Goal: Task Accomplishment & Management: Use online tool/utility

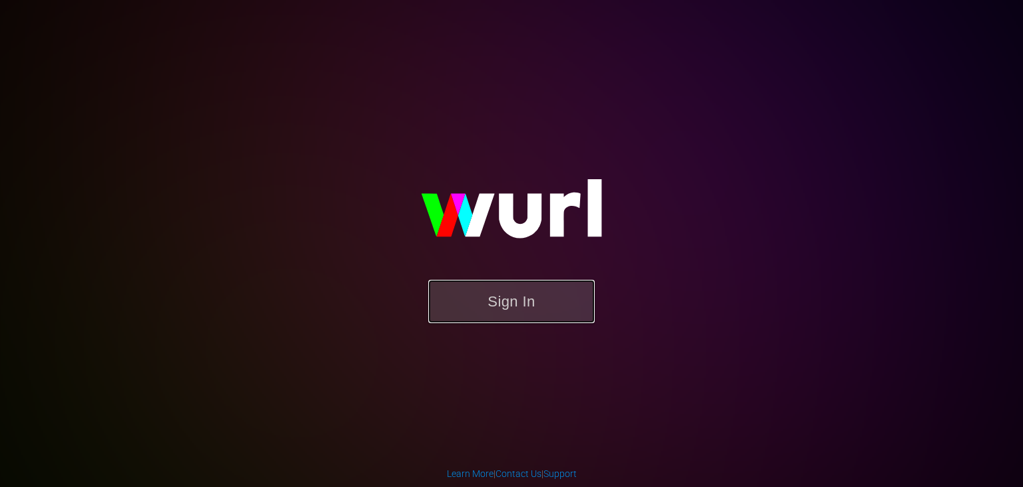
click at [533, 299] on button "Sign In" at bounding box center [511, 301] width 166 height 43
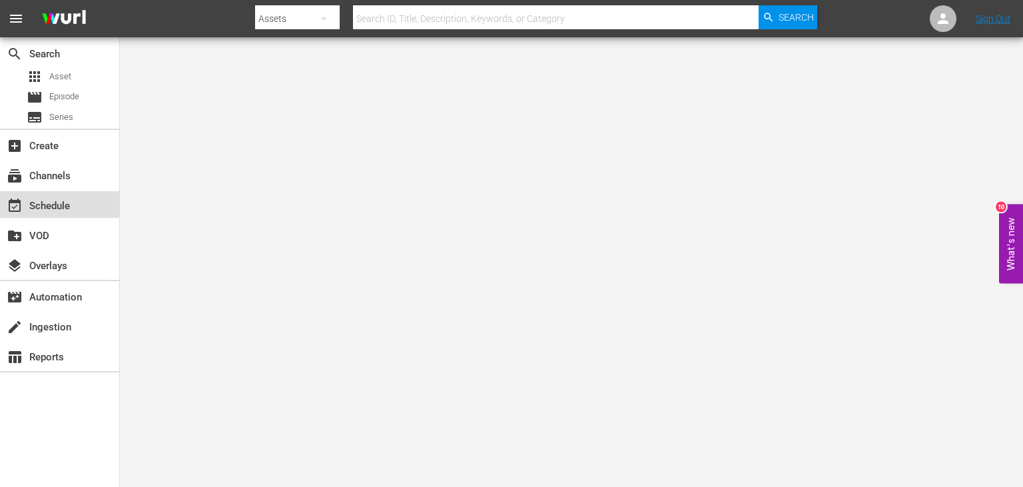
click at [79, 215] on div "event_available Schedule" at bounding box center [59, 204] width 119 height 27
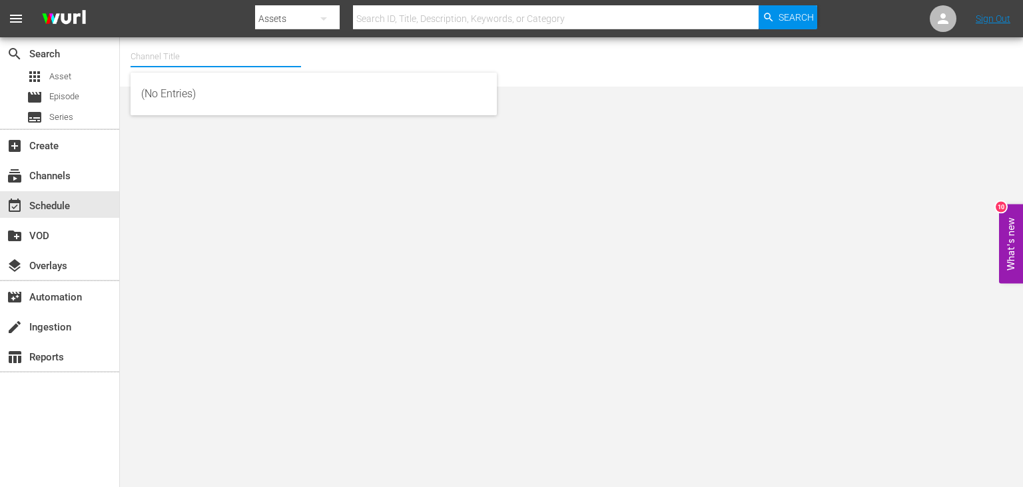
click at [208, 55] on input "text" at bounding box center [216, 57] width 170 height 32
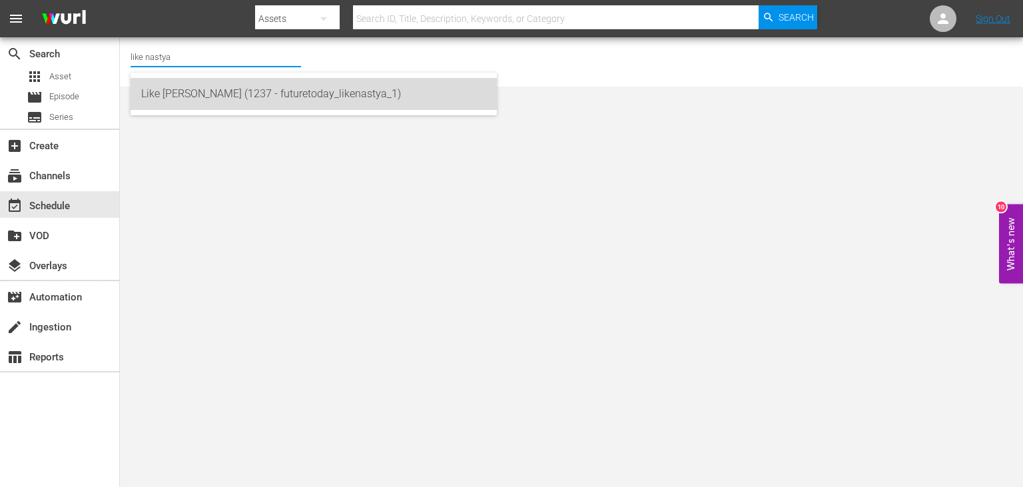
click at [264, 97] on div "Like [PERSON_NAME] (1237 - futuretoday_likenastya_1)" at bounding box center [313, 94] width 345 height 32
type input "Like [PERSON_NAME] (1237 - futuretoday_likenastya_1)"
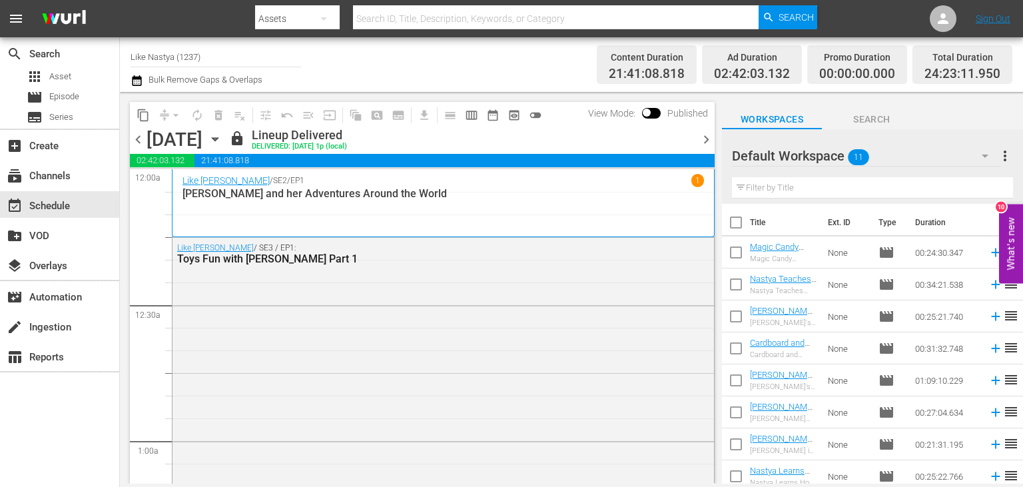
click at [222, 140] on icon "button" at bounding box center [215, 139] width 15 height 15
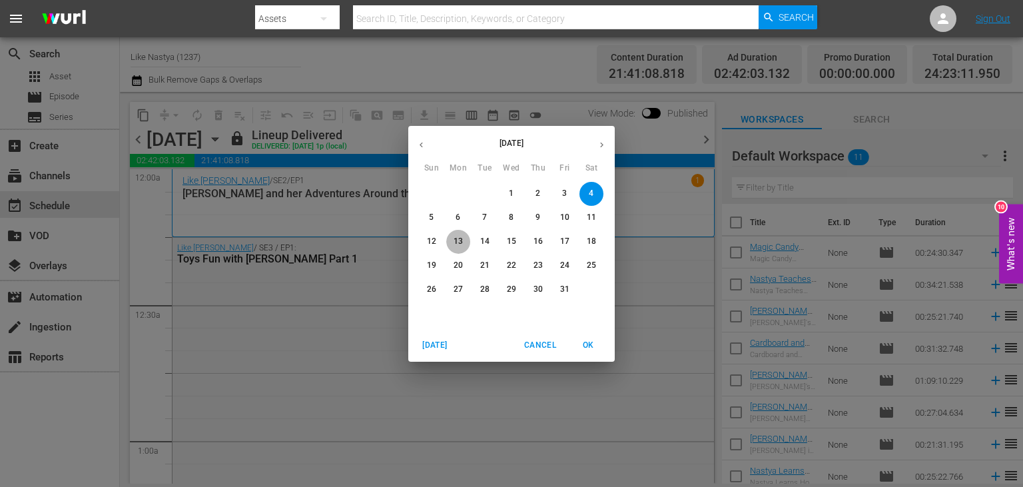
click at [457, 247] on button "13" at bounding box center [458, 242] width 24 height 24
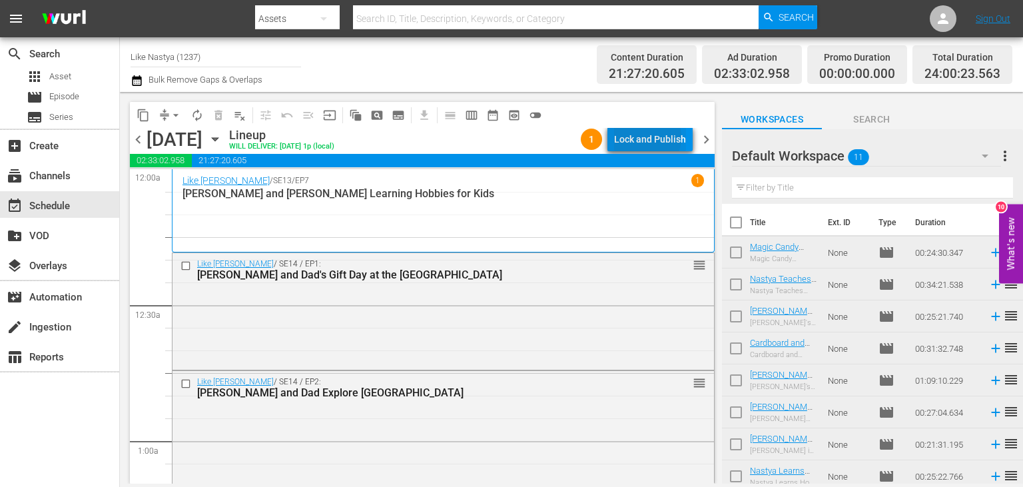
click at [646, 137] on div "Lock and Publish" at bounding box center [650, 139] width 72 height 24
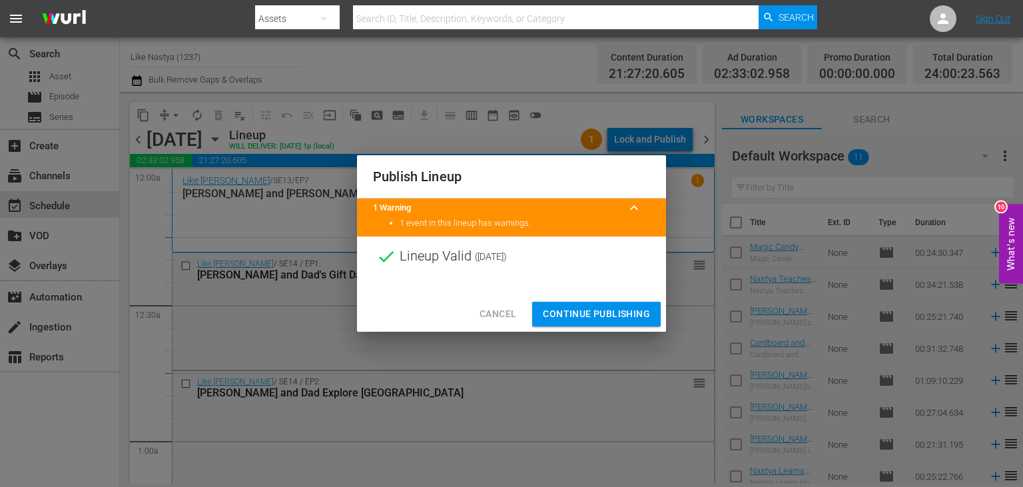
click at [597, 310] on span "Continue Publishing" at bounding box center [596, 314] width 107 height 17
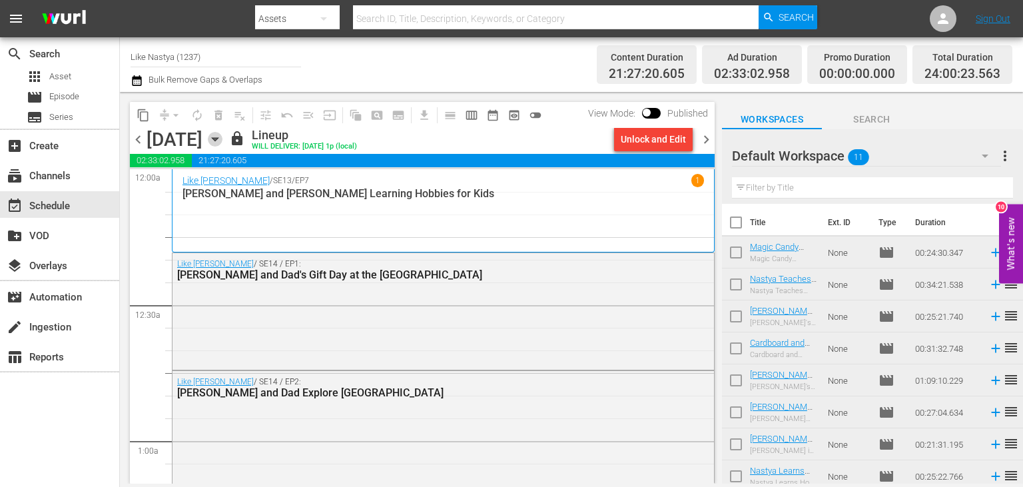
click at [222, 140] on icon "button" at bounding box center [215, 139] width 15 height 15
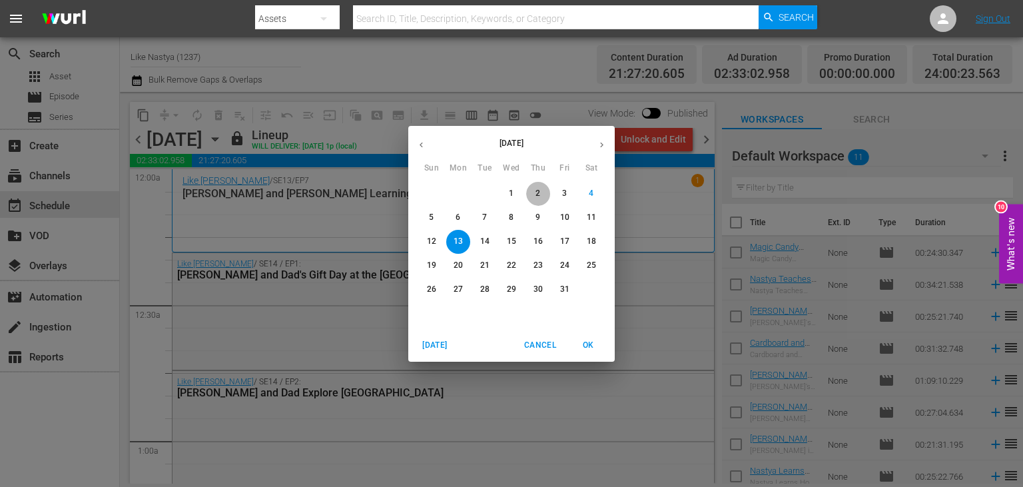
click at [545, 195] on span "2" at bounding box center [538, 193] width 24 height 11
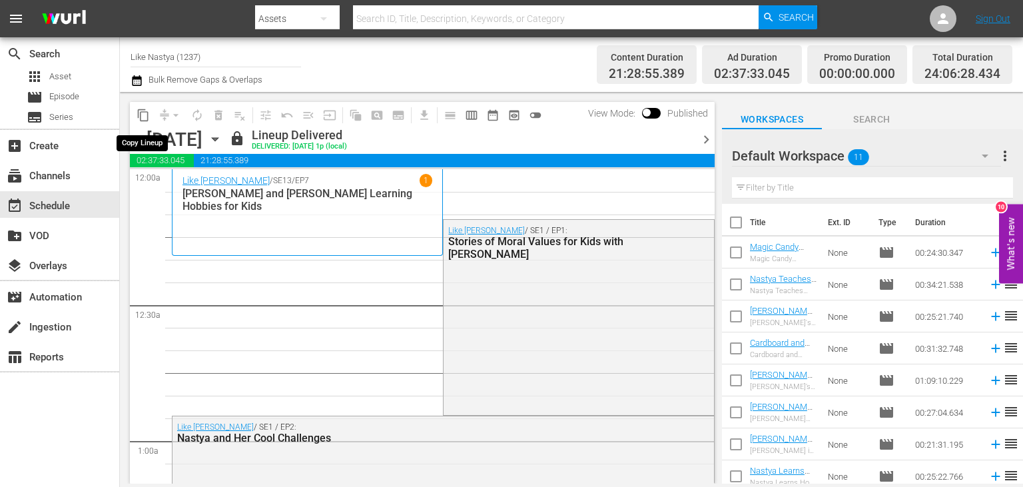
click at [149, 117] on span "content_copy" at bounding box center [143, 115] width 13 height 13
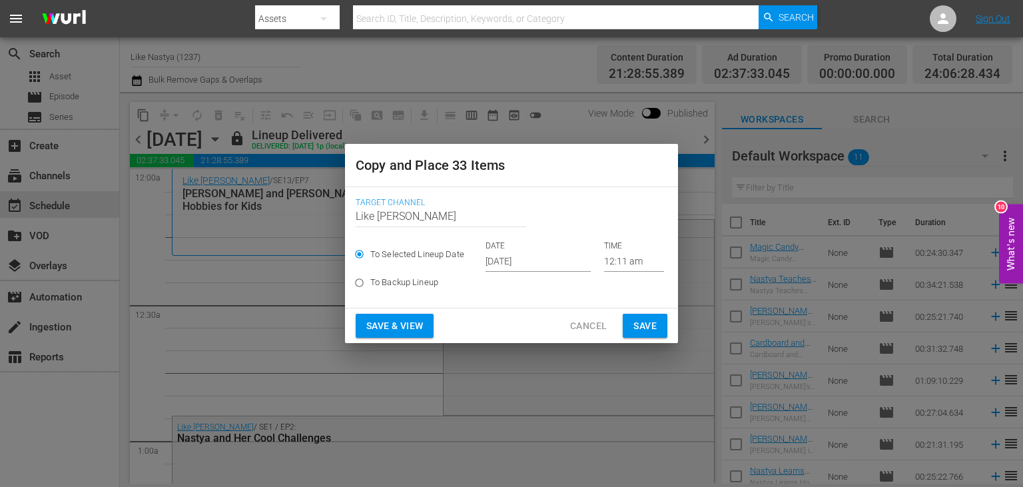
click at [540, 263] on input "[DATE]" at bounding box center [537, 262] width 105 height 20
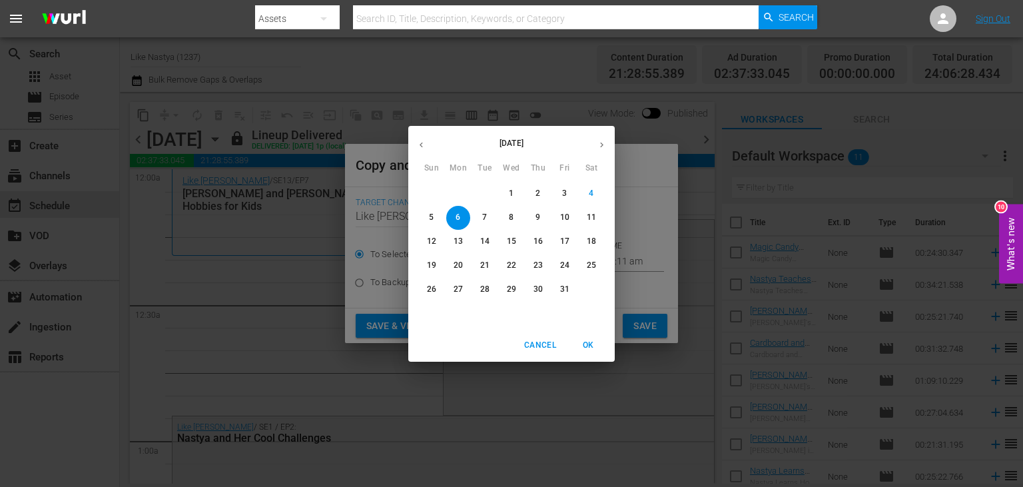
click at [489, 240] on p "14" at bounding box center [484, 241] width 9 height 11
type input "[DATE]"
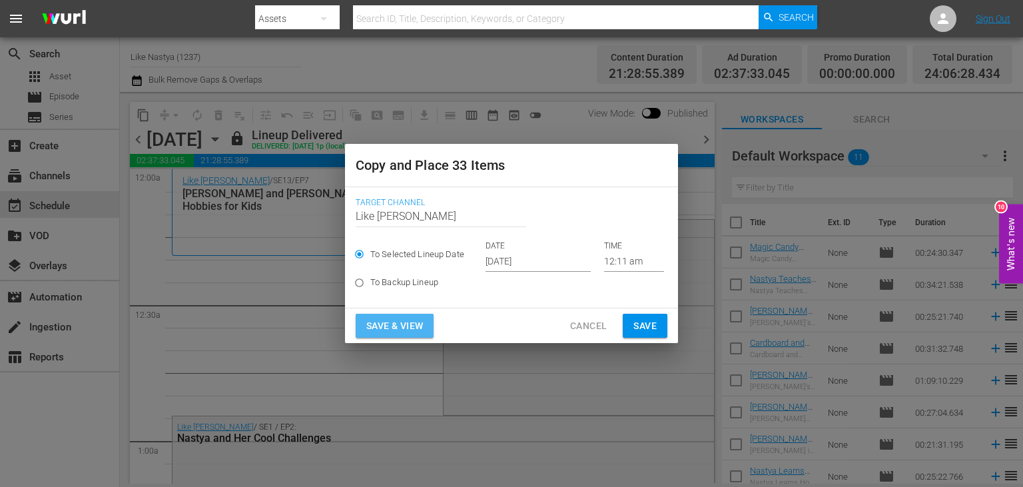
click at [427, 327] on button "Save & View" at bounding box center [395, 326] width 78 height 25
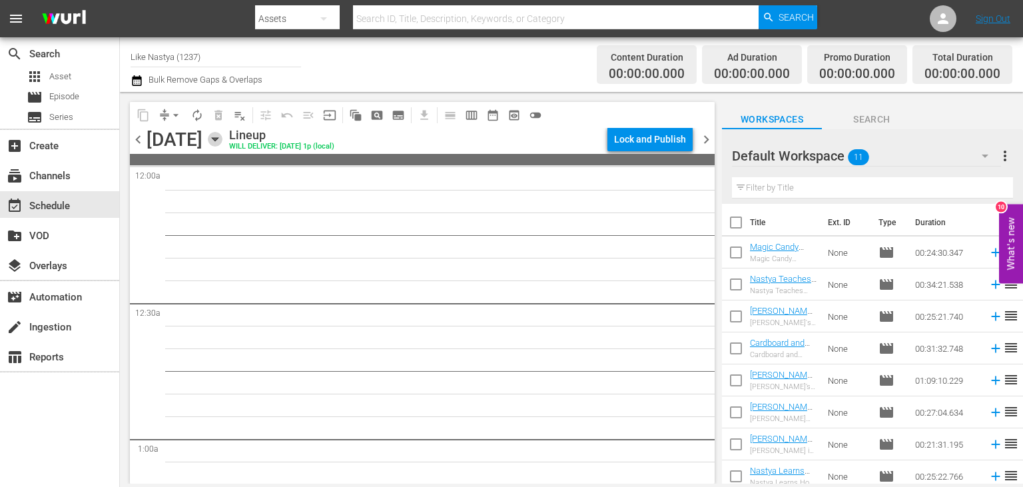
click at [222, 135] on icon "button" at bounding box center [215, 139] width 15 height 15
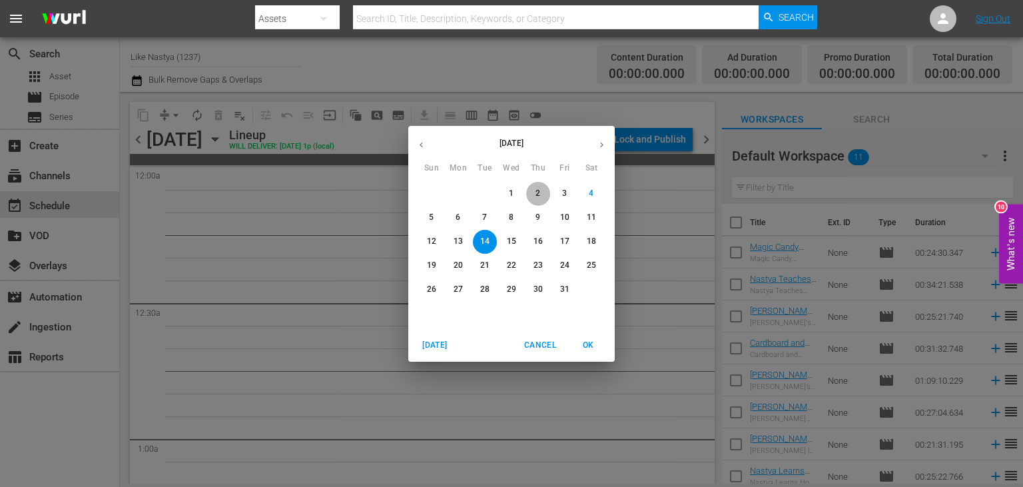
click at [543, 194] on span "2" at bounding box center [538, 193] width 24 height 11
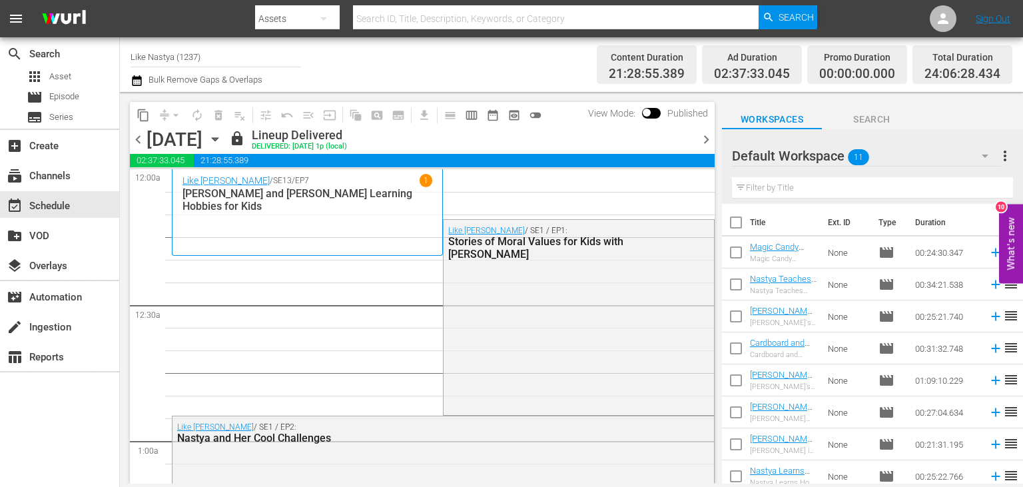
click at [144, 111] on span "content_copy" at bounding box center [143, 115] width 13 height 13
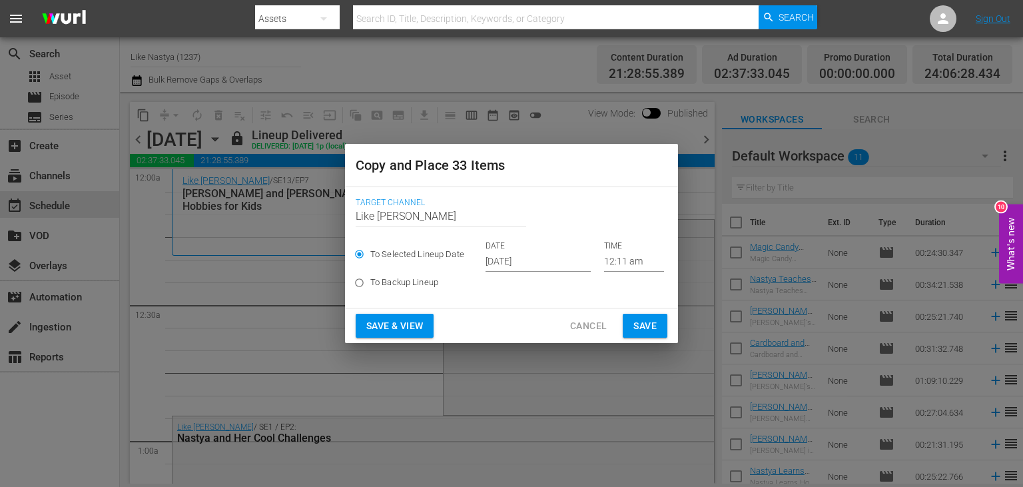
click at [544, 260] on input "[DATE]" at bounding box center [537, 262] width 105 height 20
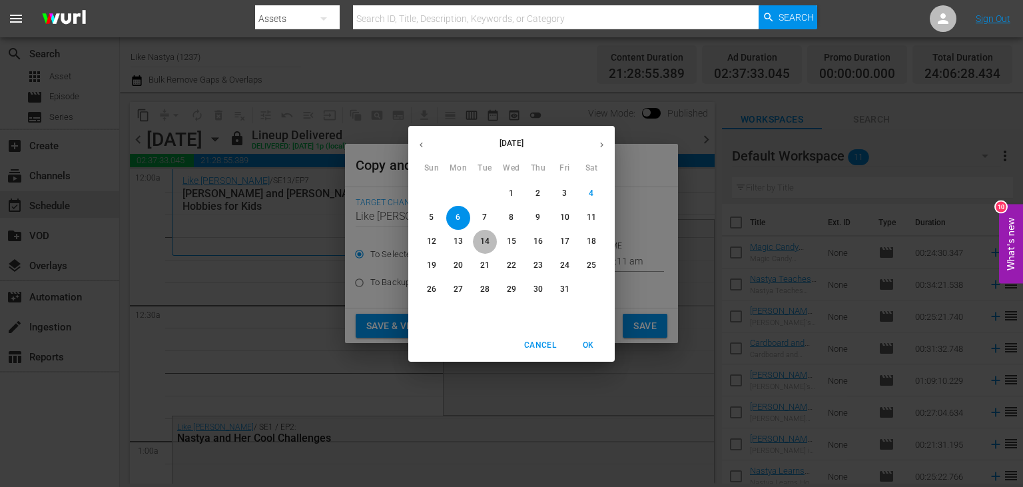
click at [491, 241] on span "14" at bounding box center [485, 241] width 24 height 11
type input "[DATE]"
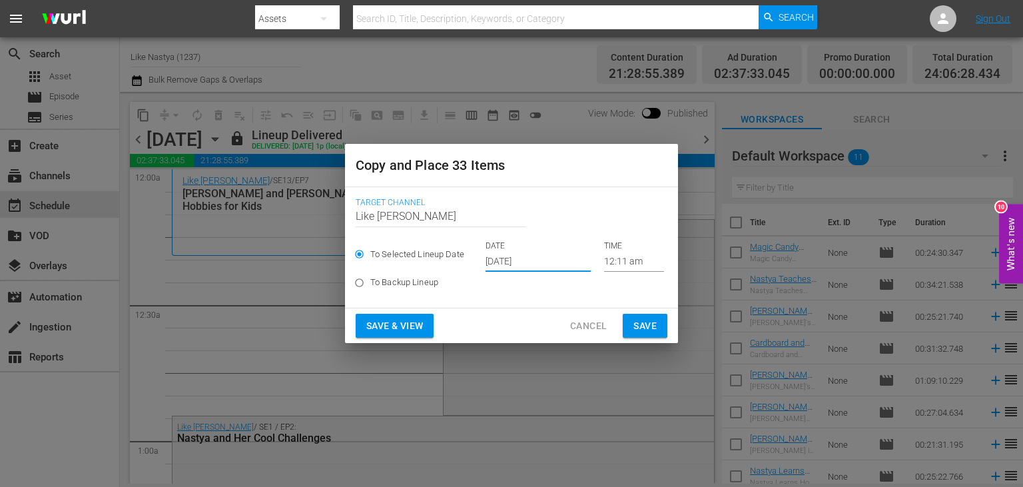
click at [428, 319] on button "Save & View" at bounding box center [395, 326] width 78 height 25
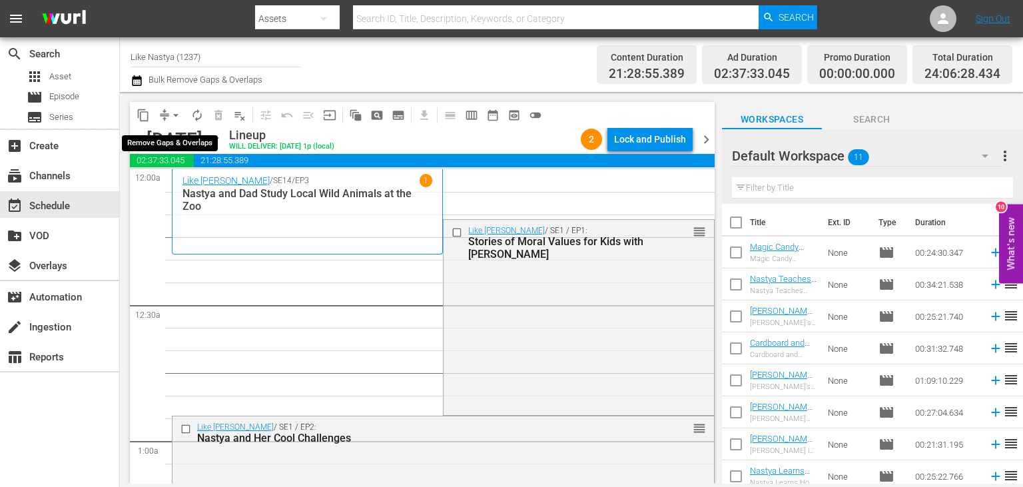
click at [171, 113] on span "arrow_drop_down" at bounding box center [175, 115] width 13 height 13
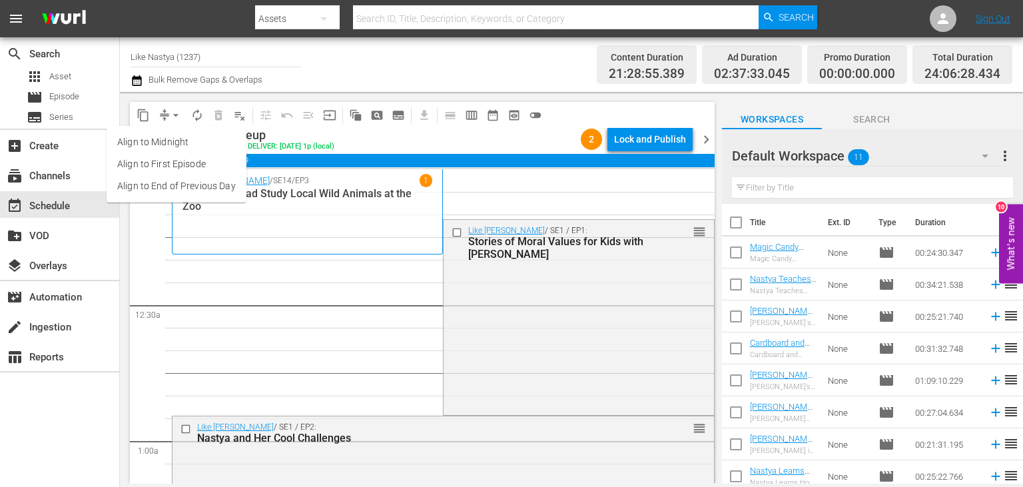
click at [209, 188] on li "Align to End of Previous Day" at bounding box center [177, 186] width 140 height 22
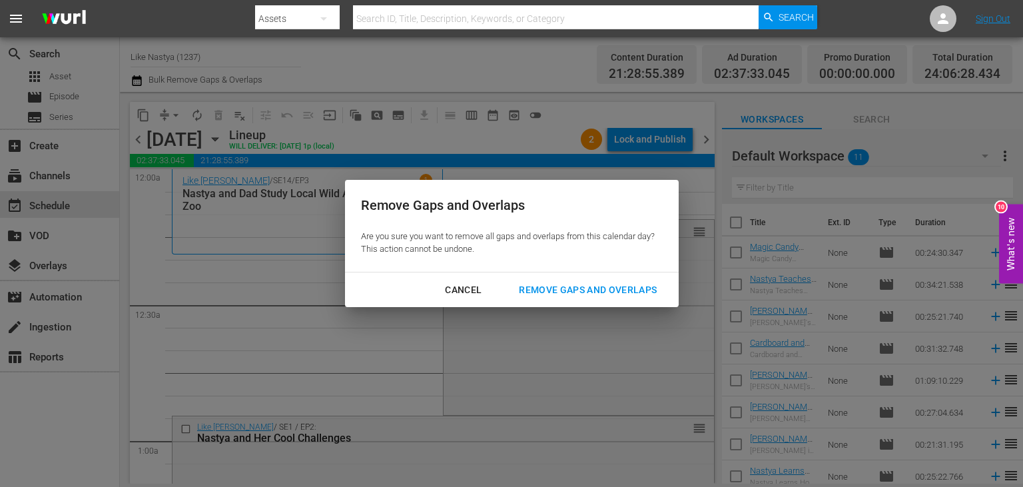
click at [592, 284] on div "Remove Gaps and Overlaps" at bounding box center [587, 290] width 159 height 17
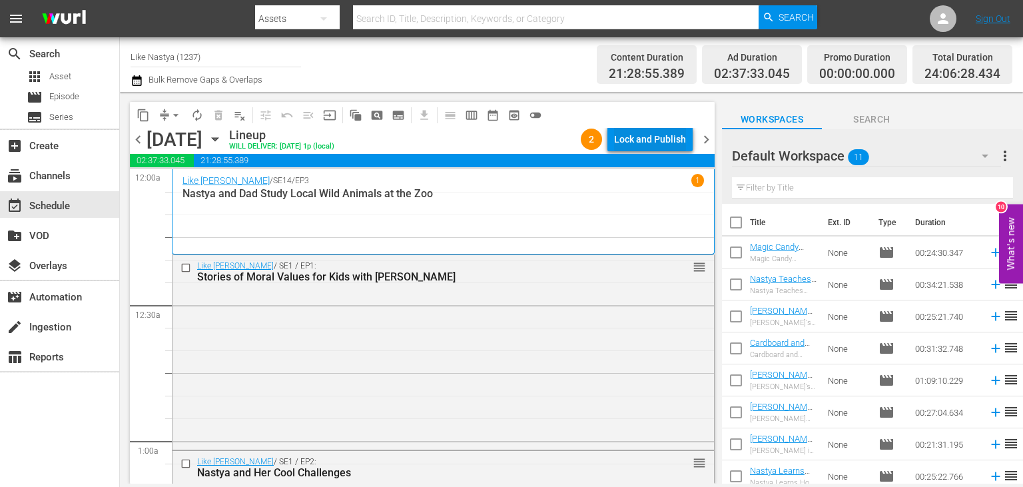
click at [650, 139] on div "Lock and Publish" at bounding box center [650, 139] width 72 height 24
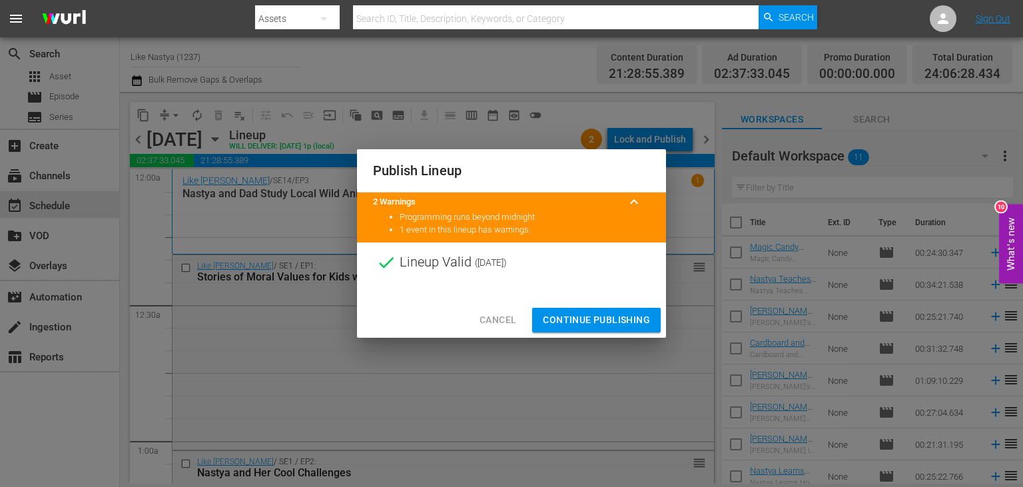
click at [603, 316] on span "Continue Publishing" at bounding box center [596, 320] width 107 height 17
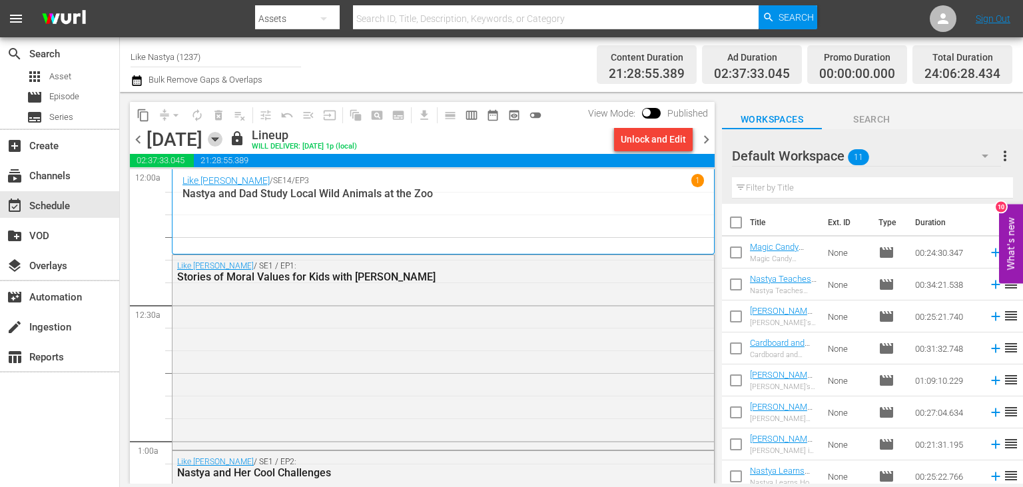
click at [222, 140] on icon "button" at bounding box center [215, 139] width 15 height 15
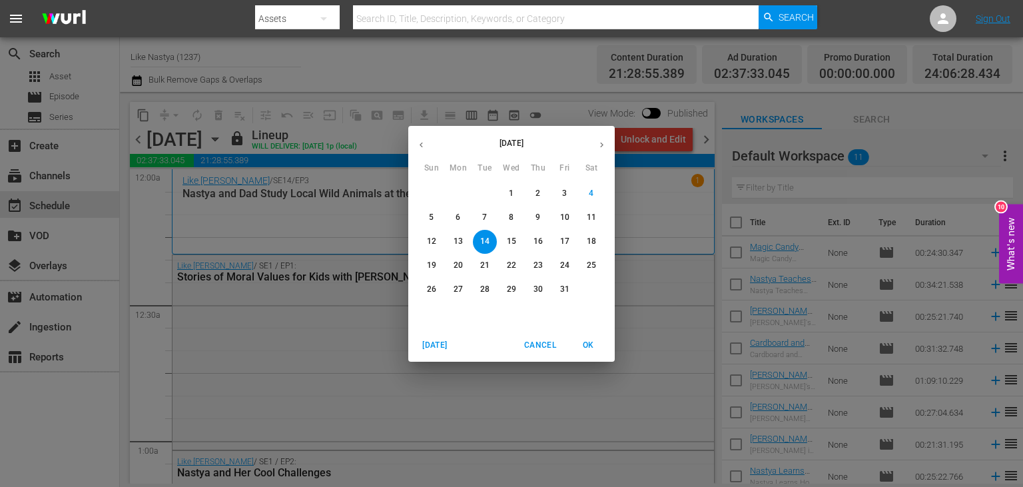
click at [558, 192] on span "3" at bounding box center [565, 193] width 24 height 11
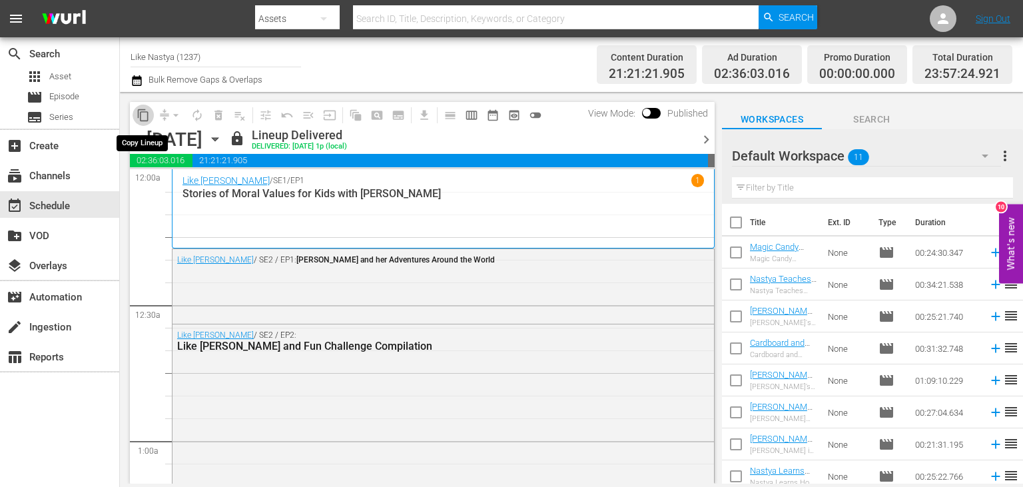
click at [145, 109] on span "content_copy" at bounding box center [143, 115] width 13 height 13
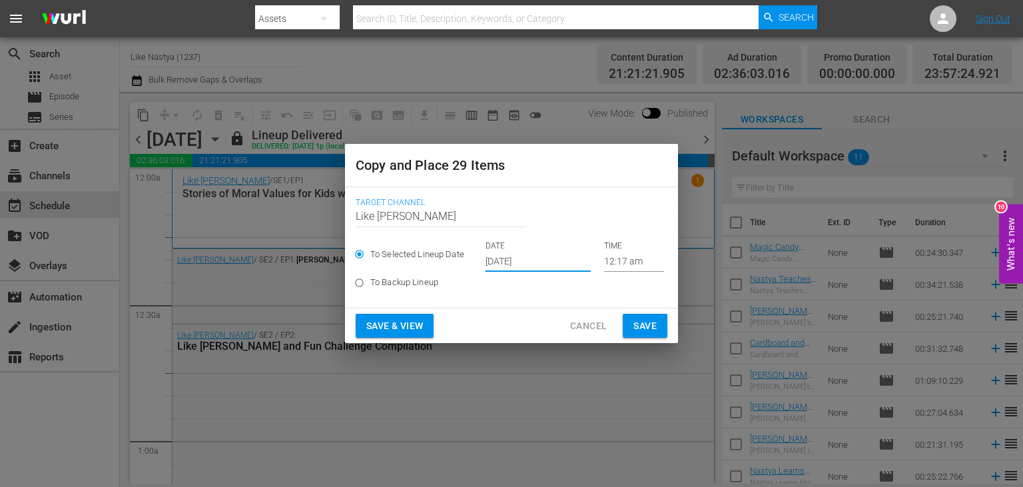
click at [569, 265] on input "[DATE]" at bounding box center [537, 262] width 105 height 20
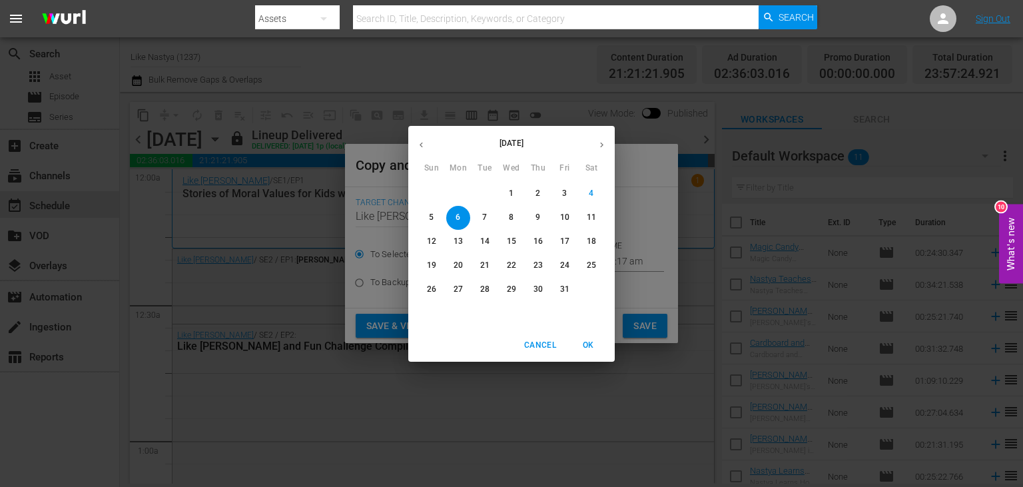
click at [516, 241] on span "15" at bounding box center [511, 241] width 24 height 11
type input "[DATE]"
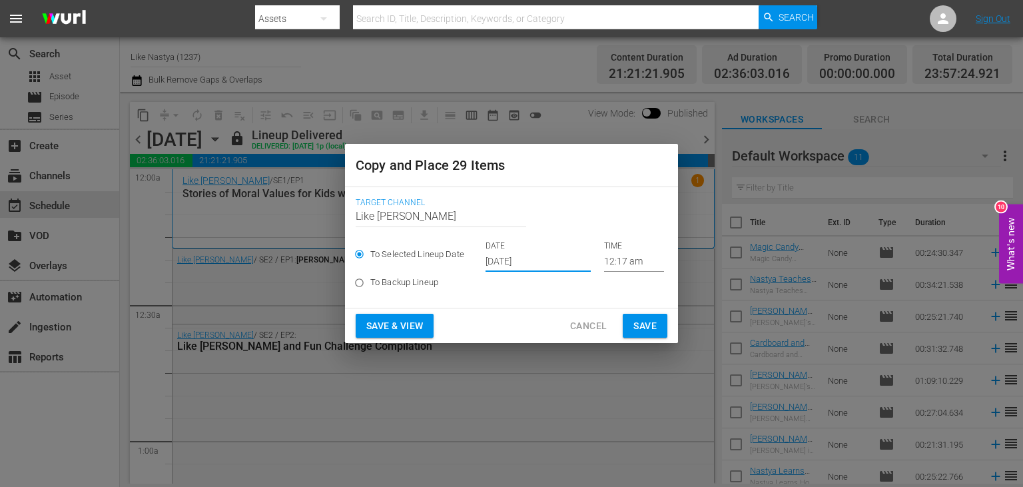
click at [404, 314] on div "Save & View Cancel Save" at bounding box center [511, 325] width 333 height 35
click at [415, 322] on span "Save & View" at bounding box center [394, 326] width 57 height 17
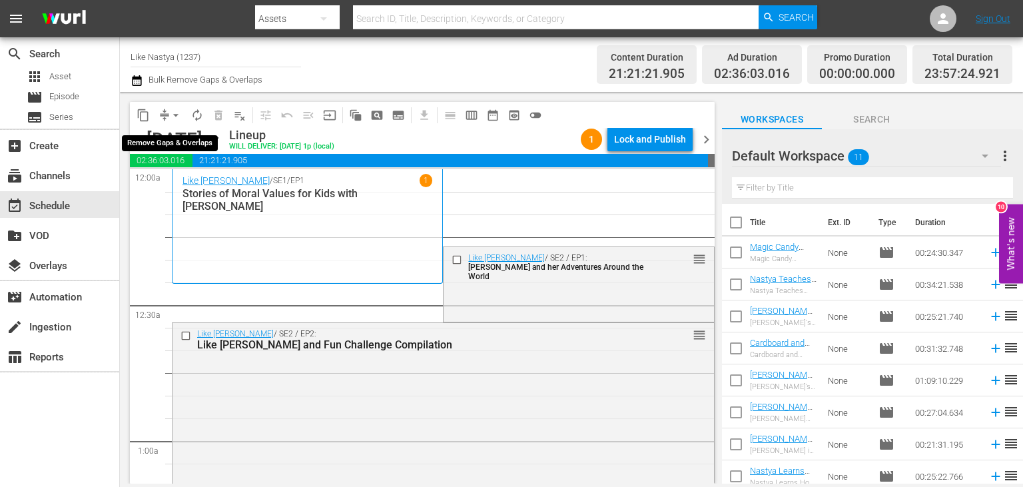
click at [174, 113] on span "arrow_drop_down" at bounding box center [175, 115] width 13 height 13
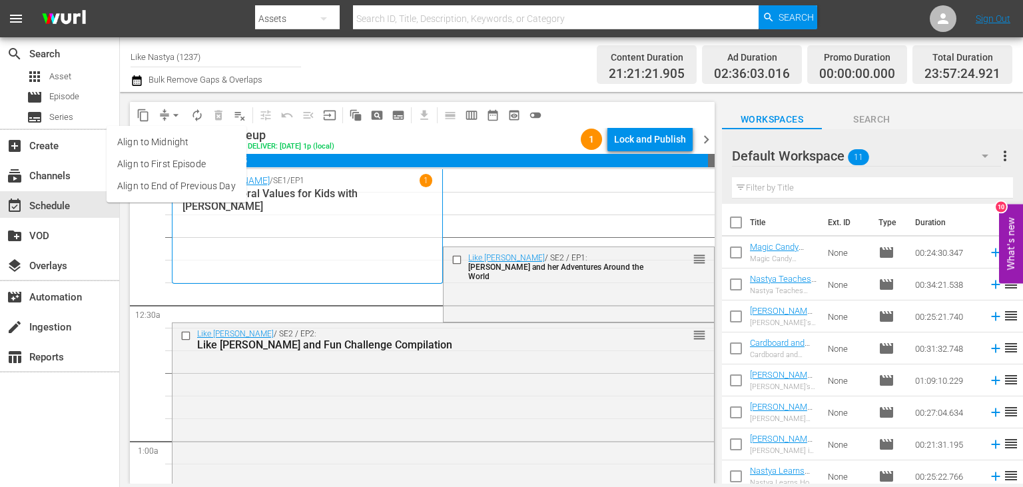
click at [200, 183] on li "Align to End of Previous Day" at bounding box center [177, 186] width 140 height 22
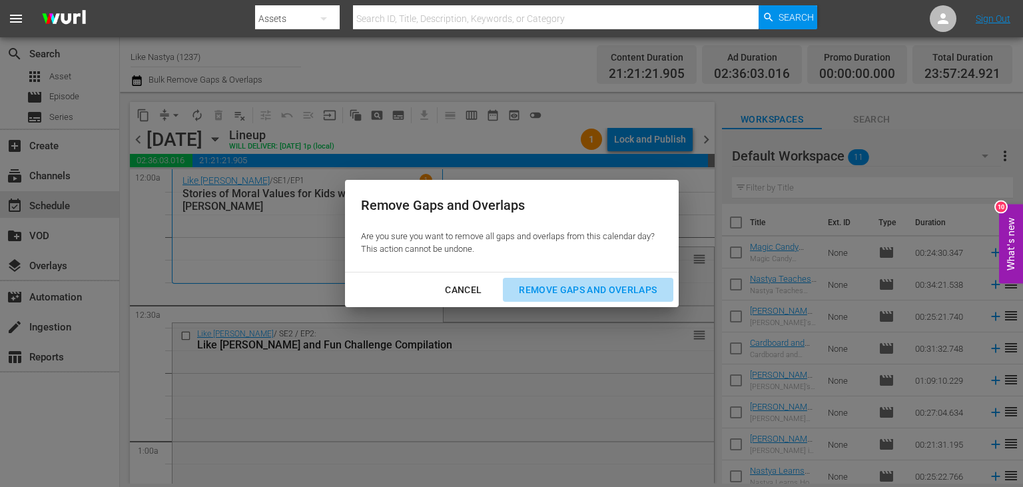
click at [599, 283] on div "Remove Gaps and Overlaps" at bounding box center [587, 290] width 159 height 17
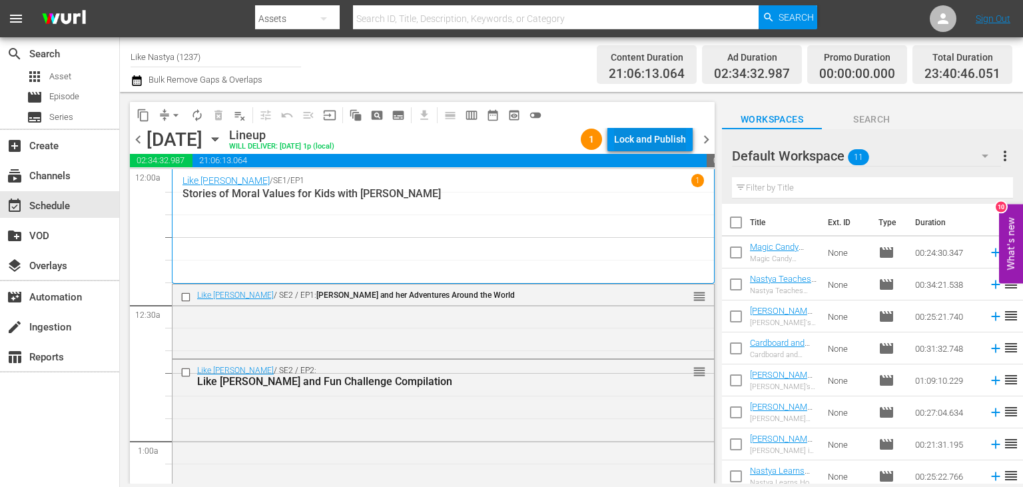
click at [644, 136] on div "Lock and Publish" at bounding box center [650, 139] width 72 height 24
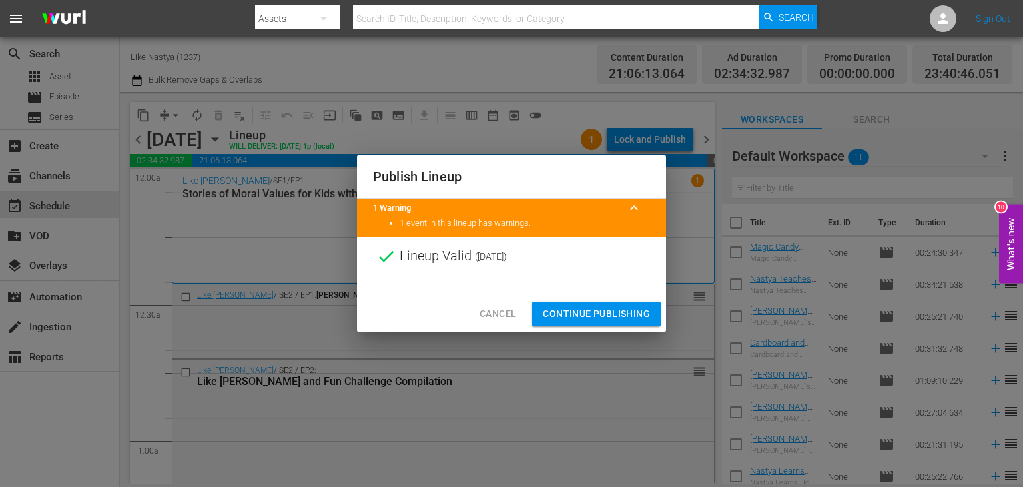
click at [613, 312] on span "Continue Publishing" at bounding box center [596, 314] width 107 height 17
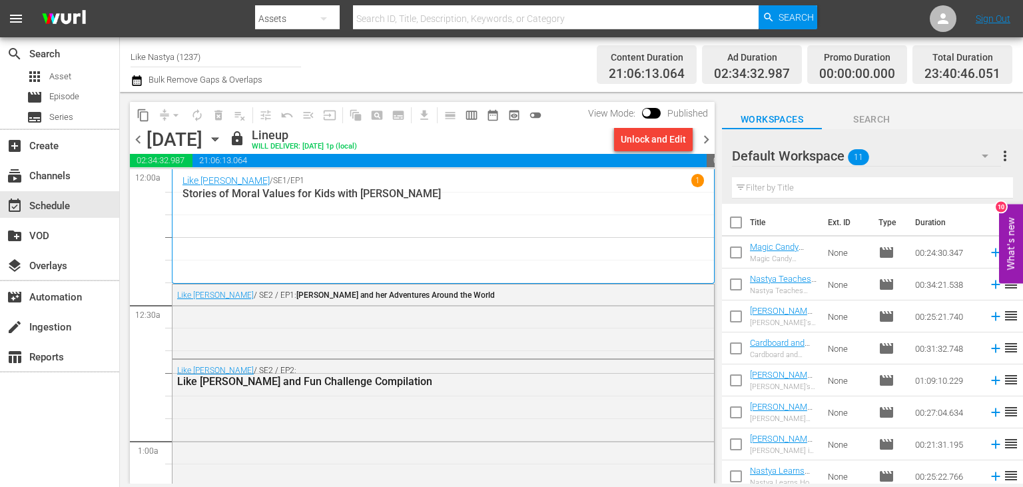
click at [222, 133] on icon "button" at bounding box center [215, 139] width 15 height 15
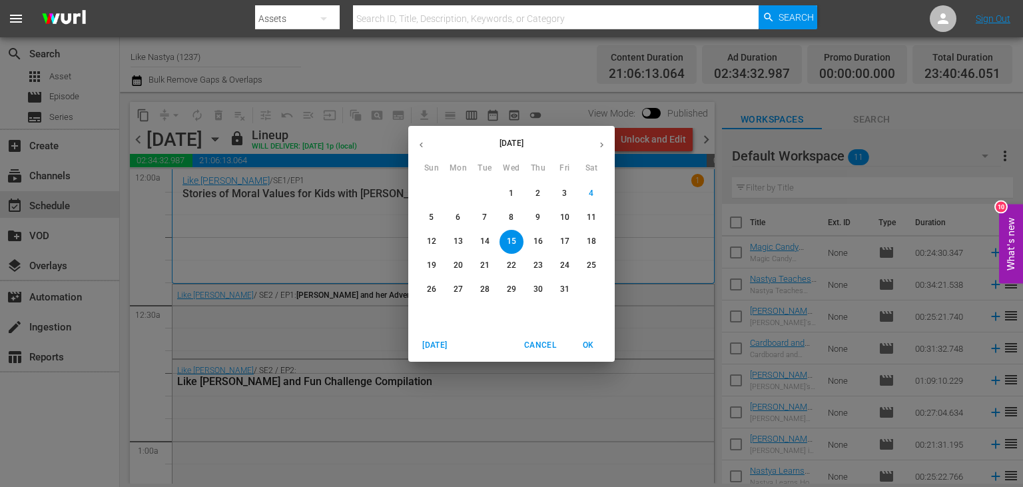
click at [594, 191] on span "4" at bounding box center [591, 193] width 24 height 11
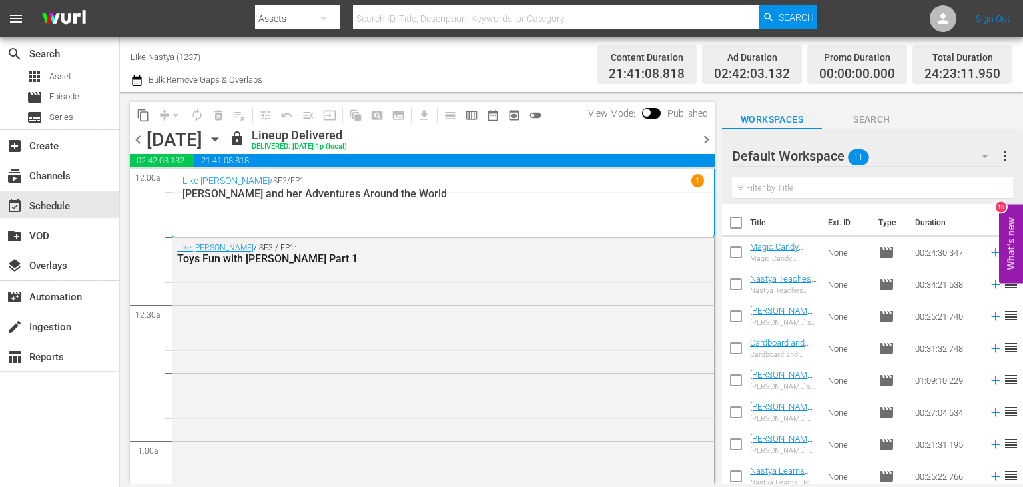
click at [137, 109] on span "content_copy" at bounding box center [143, 115] width 13 height 13
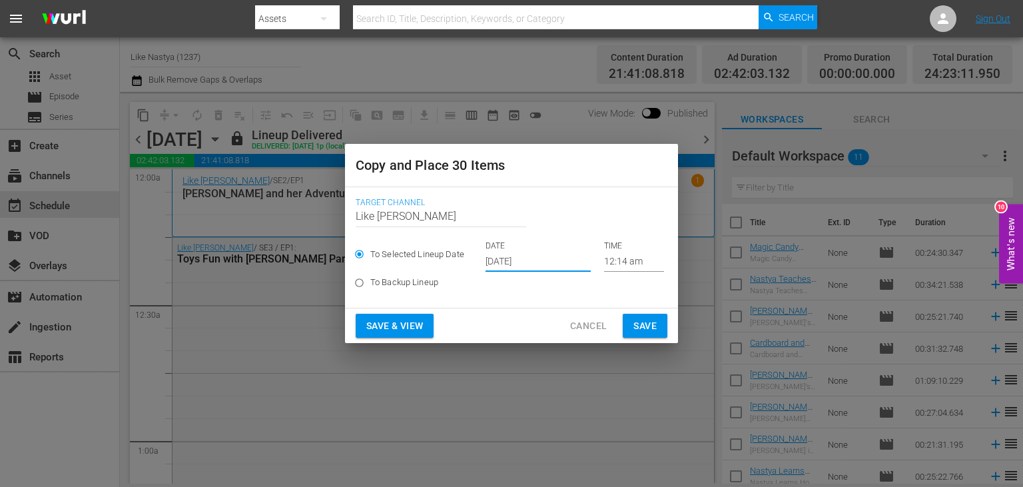
click at [540, 264] on input "[DATE]" at bounding box center [537, 262] width 105 height 20
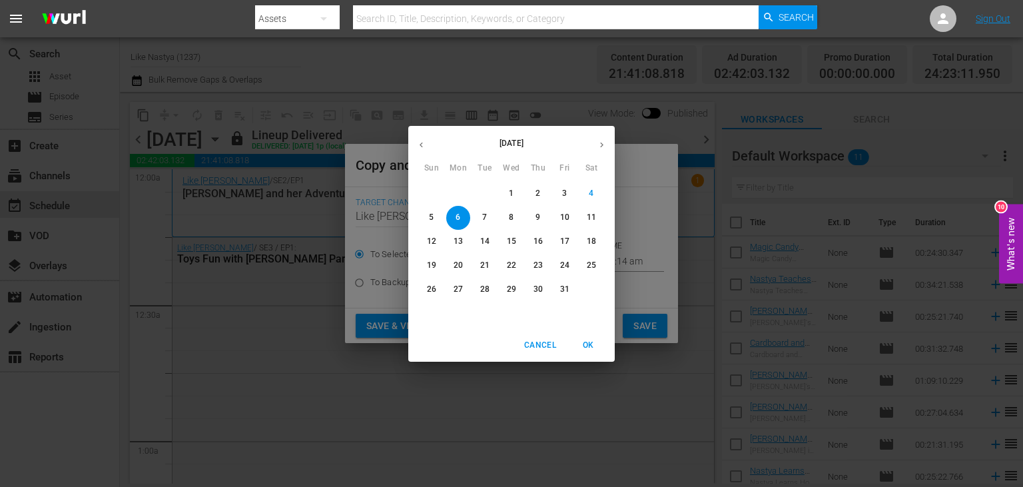
click at [541, 242] on p "16" at bounding box center [537, 241] width 9 height 11
type input "[DATE]"
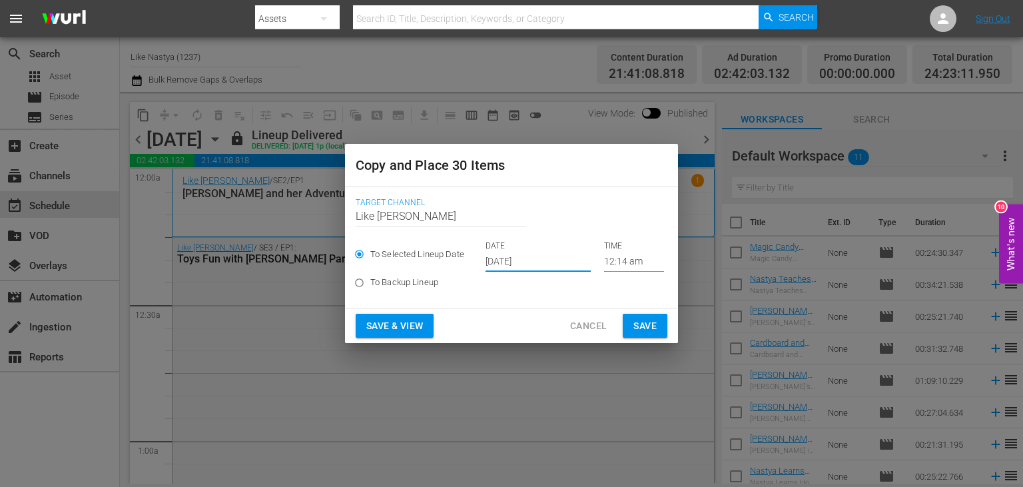
click at [412, 321] on span "Save & View" at bounding box center [394, 326] width 57 height 17
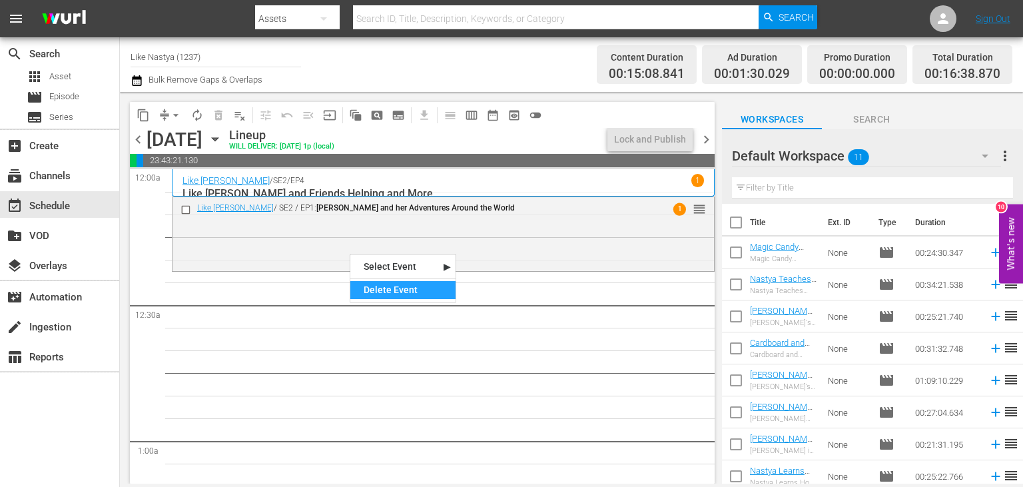
click at [388, 285] on div "Delete Event" at bounding box center [402, 290] width 105 height 18
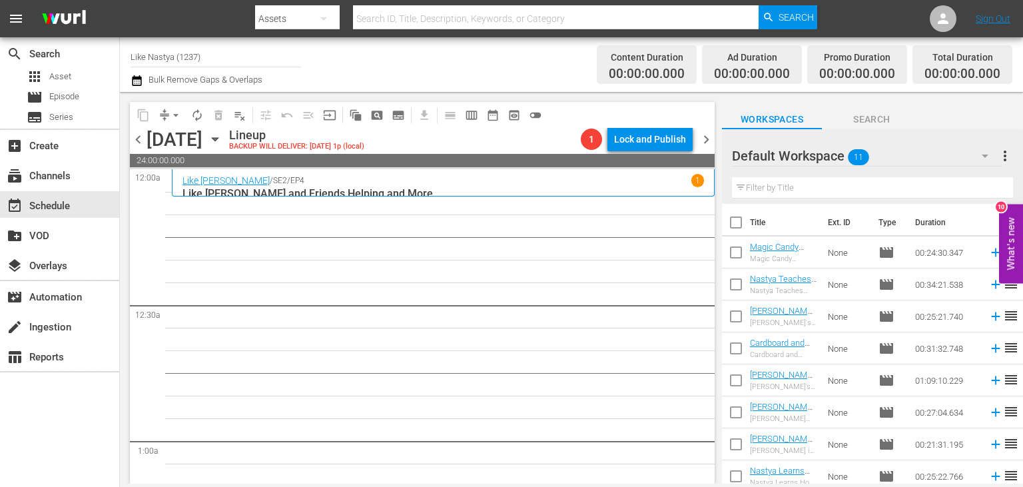
click at [222, 142] on icon "button" at bounding box center [215, 139] width 15 height 15
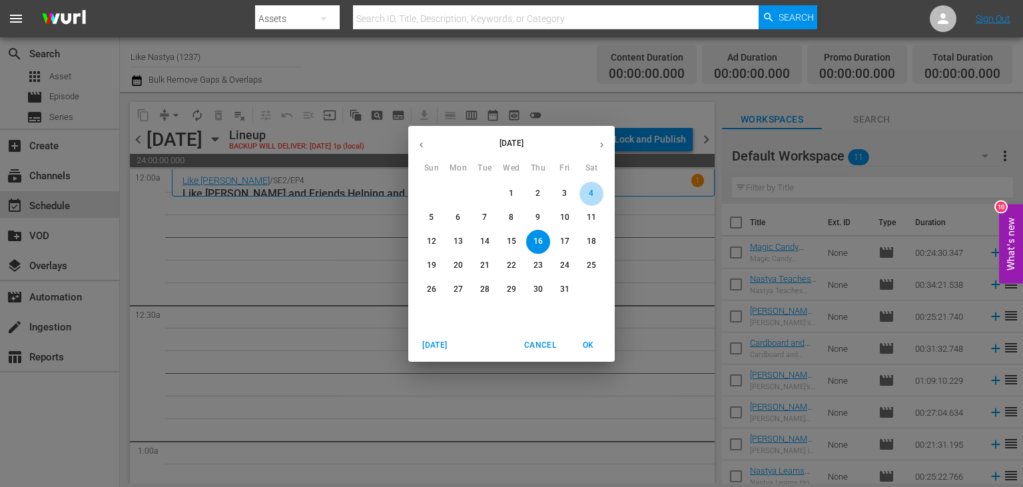
click at [587, 198] on span "4" at bounding box center [591, 193] width 24 height 11
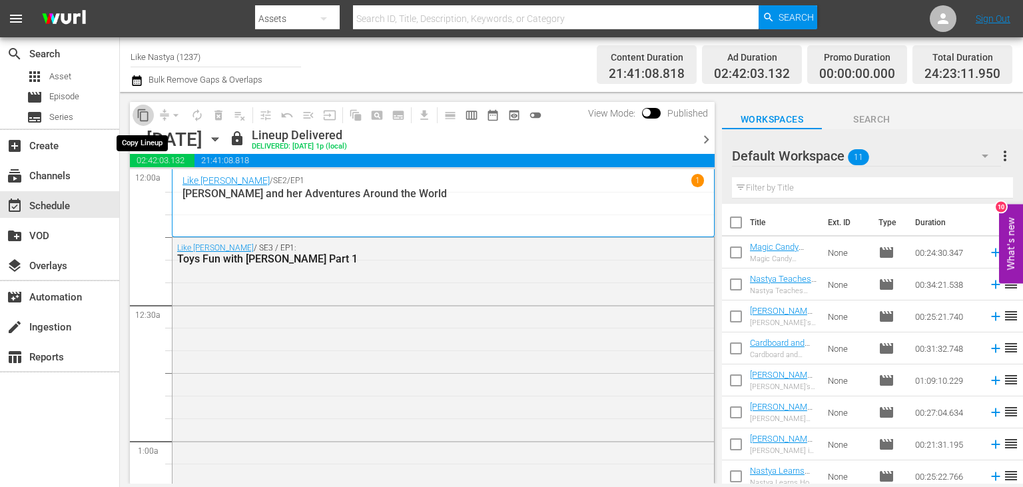
click at [142, 119] on span "content_copy" at bounding box center [143, 115] width 13 height 13
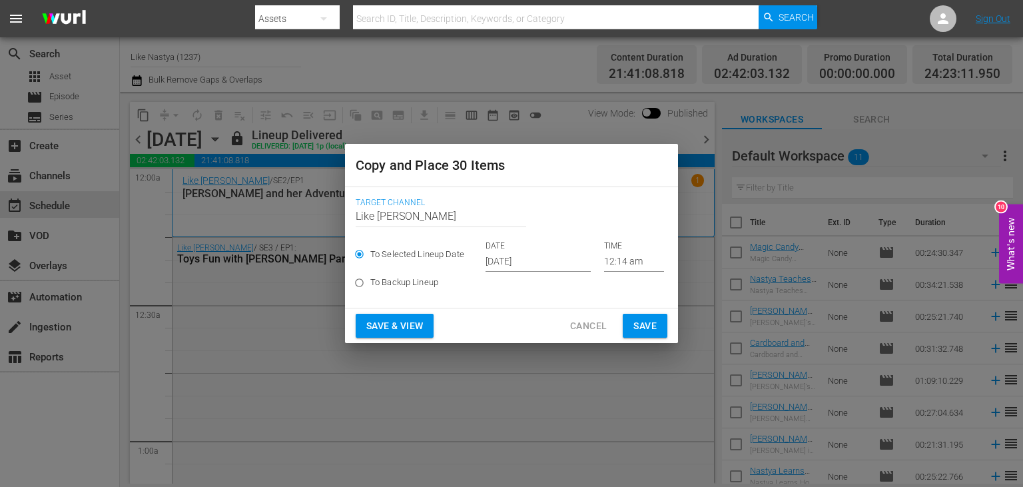
click at [567, 257] on input "[DATE]" at bounding box center [537, 262] width 105 height 20
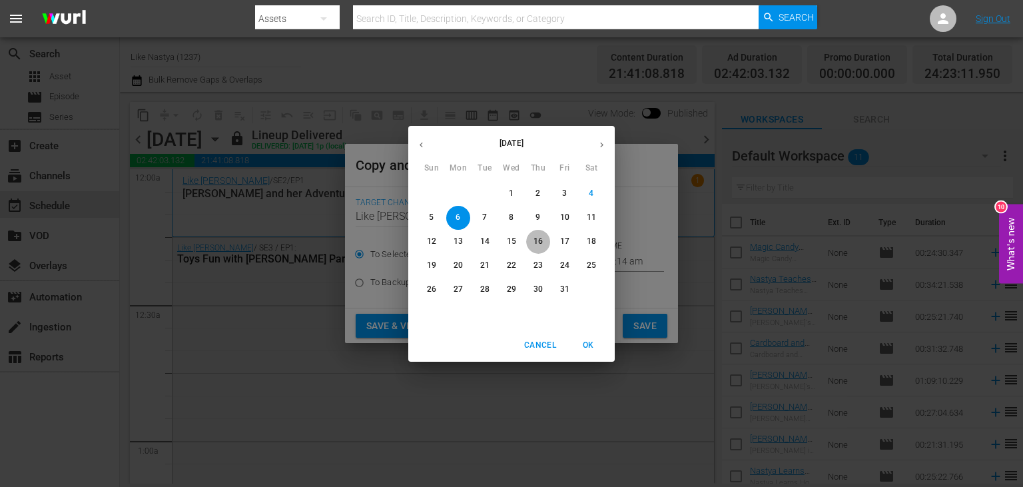
click at [540, 244] on p "16" at bounding box center [537, 241] width 9 height 11
type input "[DATE]"
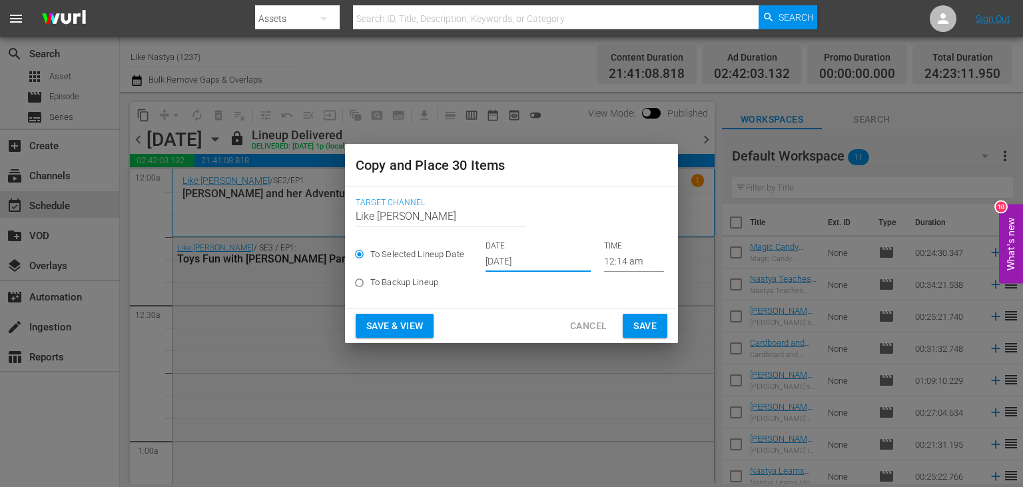
click at [399, 329] on span "Save & View" at bounding box center [394, 326] width 57 height 17
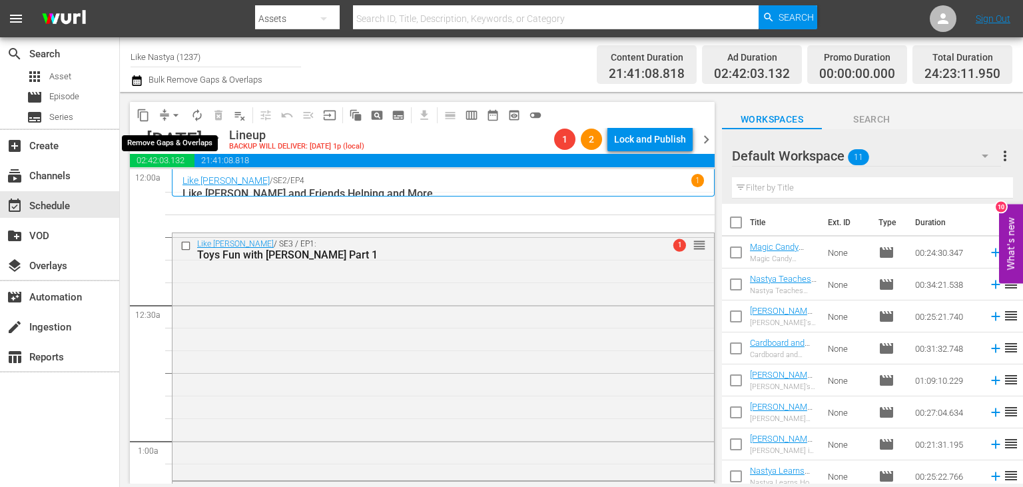
click at [176, 114] on span "arrow_drop_down" at bounding box center [175, 115] width 13 height 13
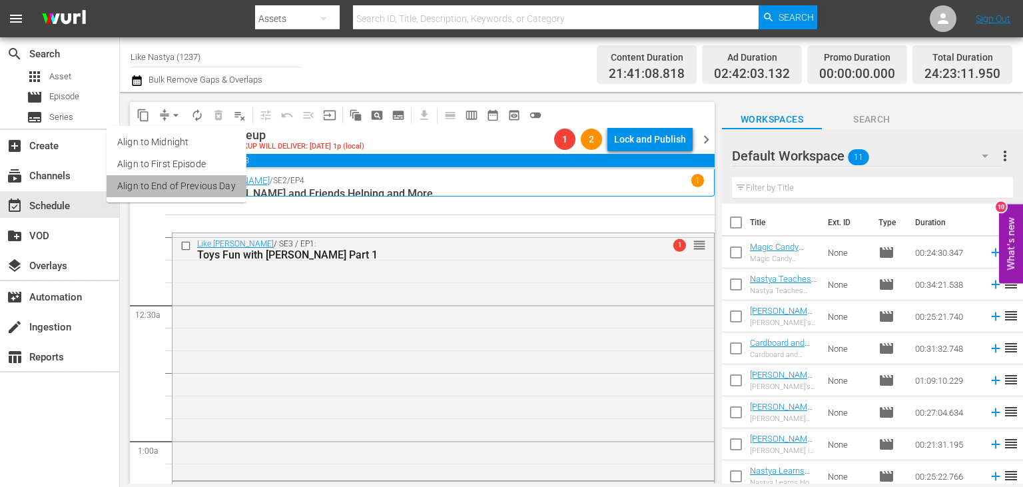
click at [224, 187] on li "Align to End of Previous Day" at bounding box center [177, 186] width 140 height 22
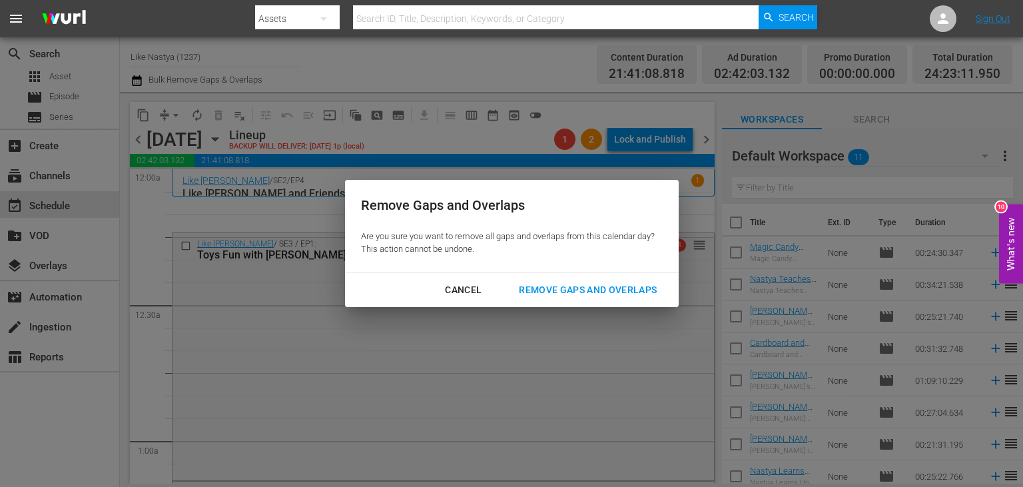
click at [609, 276] on div "Cancel Remove Gaps and Overlaps" at bounding box center [512, 289] width 334 height 35
click at [608, 284] on div "Remove Gaps and Overlaps" at bounding box center [587, 290] width 159 height 17
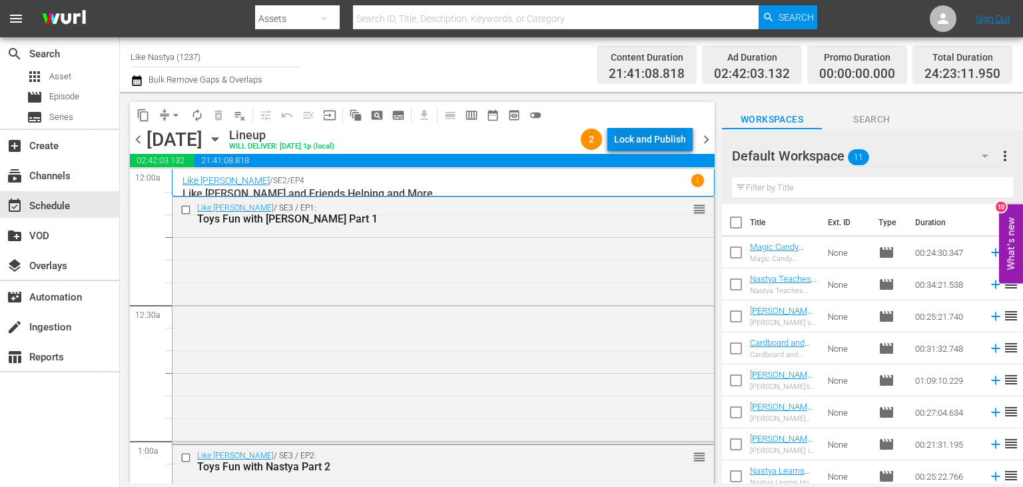
click at [668, 132] on div "Lock and Publish" at bounding box center [650, 139] width 72 height 24
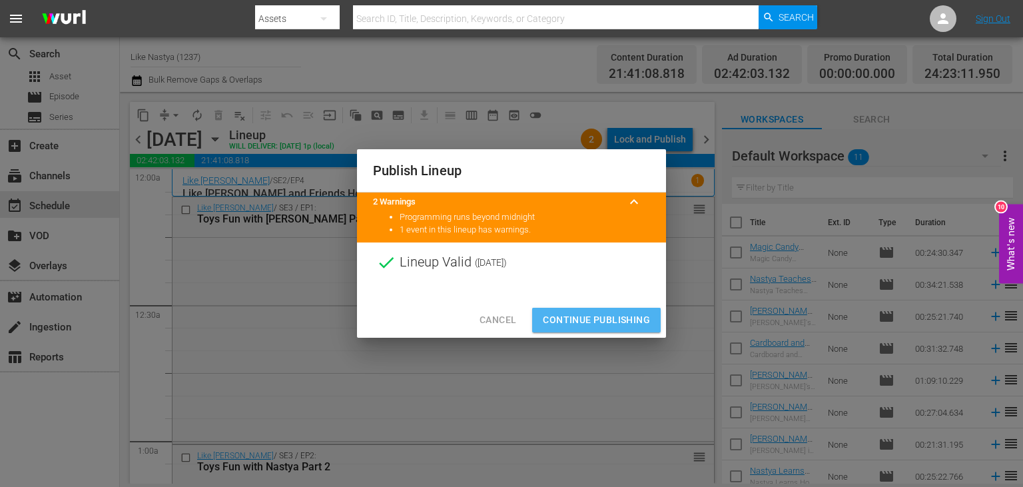
click at [621, 314] on span "Continue Publishing" at bounding box center [596, 320] width 107 height 17
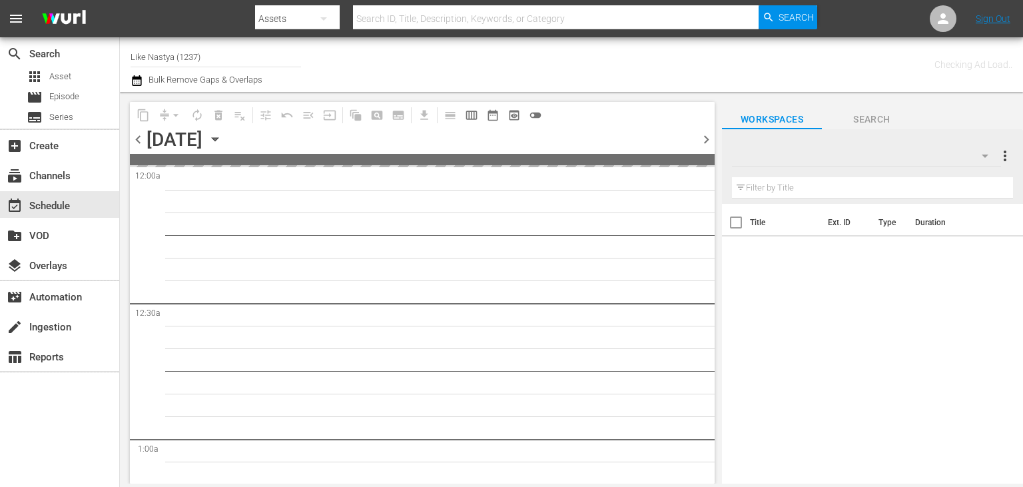
type input "Like Nastya (1237)"
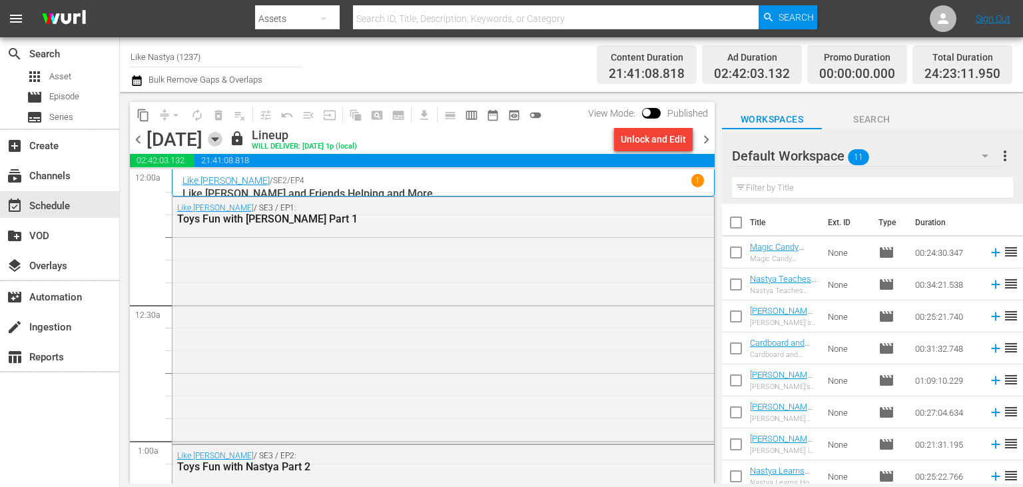
click at [222, 140] on icon "button" at bounding box center [215, 139] width 15 height 15
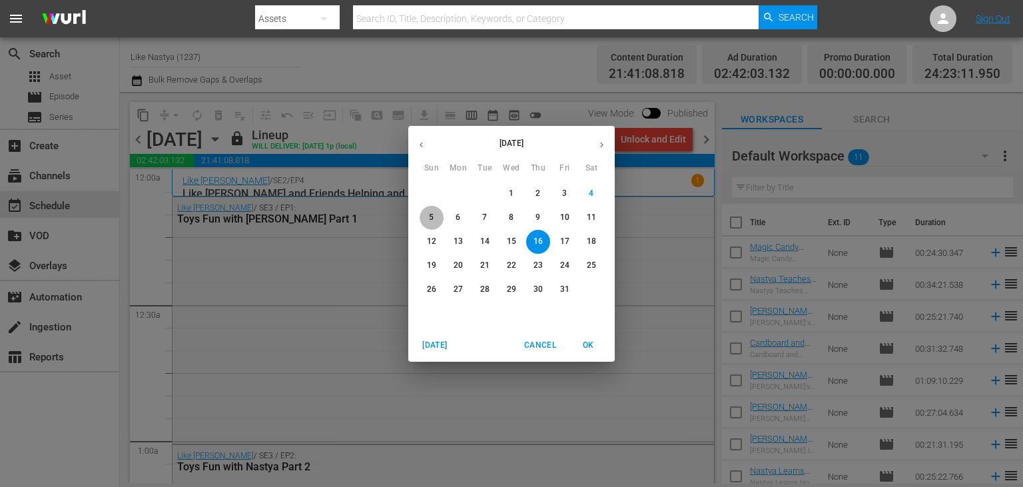
click at [441, 218] on span "5" at bounding box center [431, 217] width 24 height 11
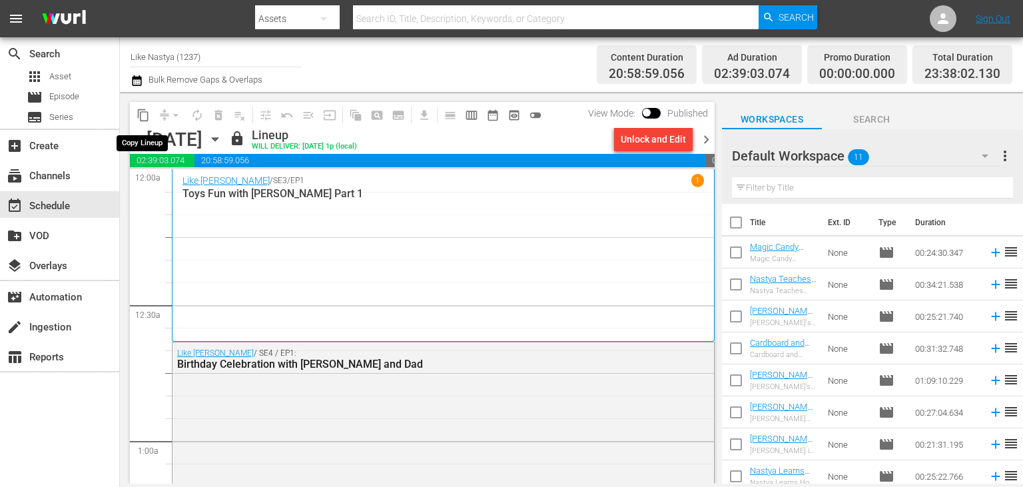
click at [152, 119] on button "content_copy" at bounding box center [143, 115] width 21 height 21
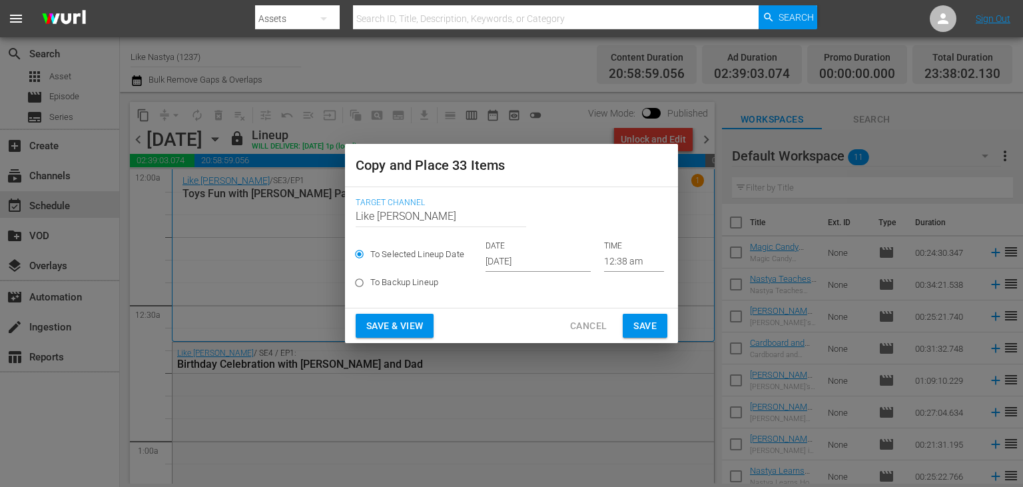
click at [577, 268] on input "[DATE]" at bounding box center [537, 262] width 105 height 20
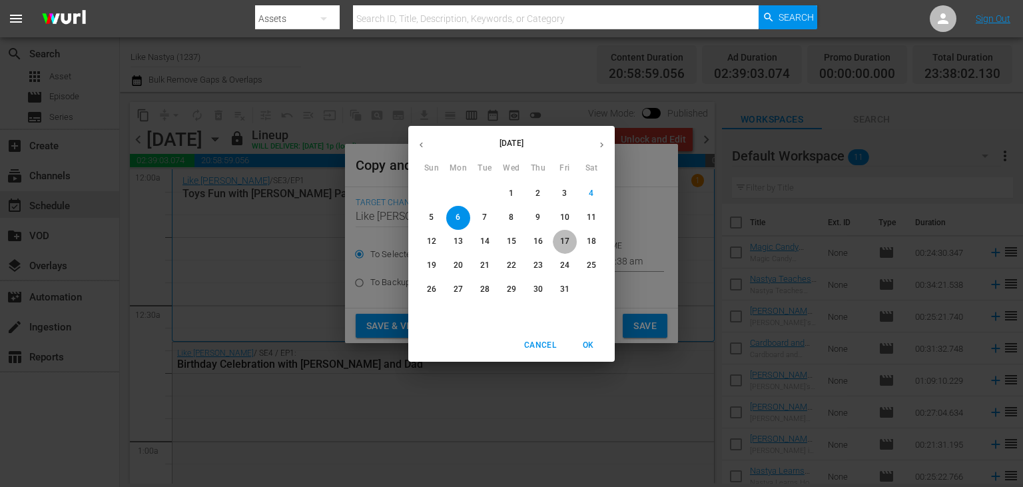
click at [567, 246] on p "17" at bounding box center [564, 241] width 9 height 11
type input "Oct 17th 2025"
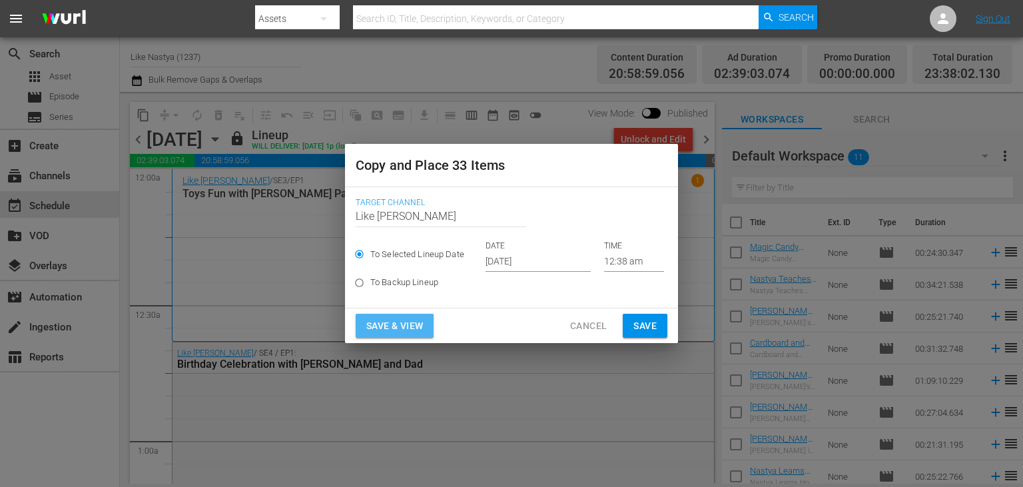
click at [414, 318] on span "Save & View" at bounding box center [394, 326] width 57 height 17
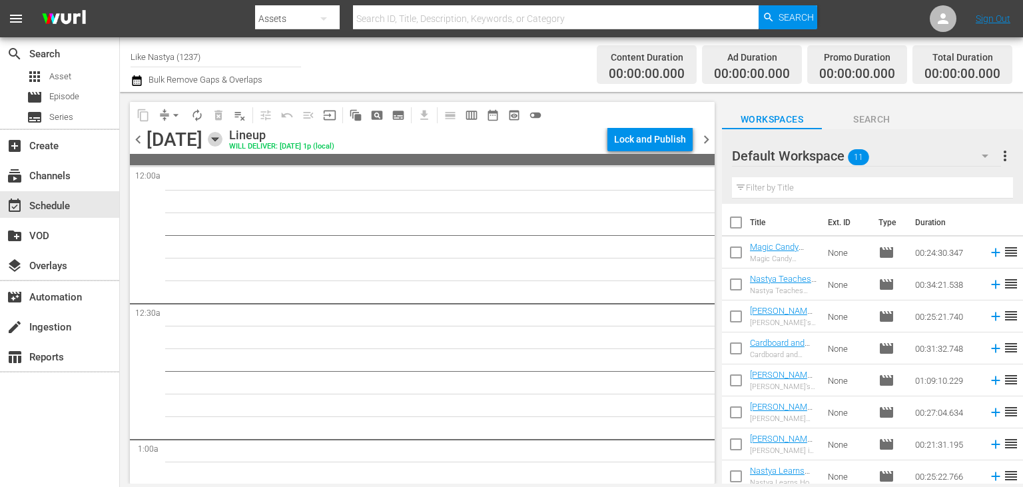
click at [222, 135] on icon "button" at bounding box center [215, 139] width 15 height 15
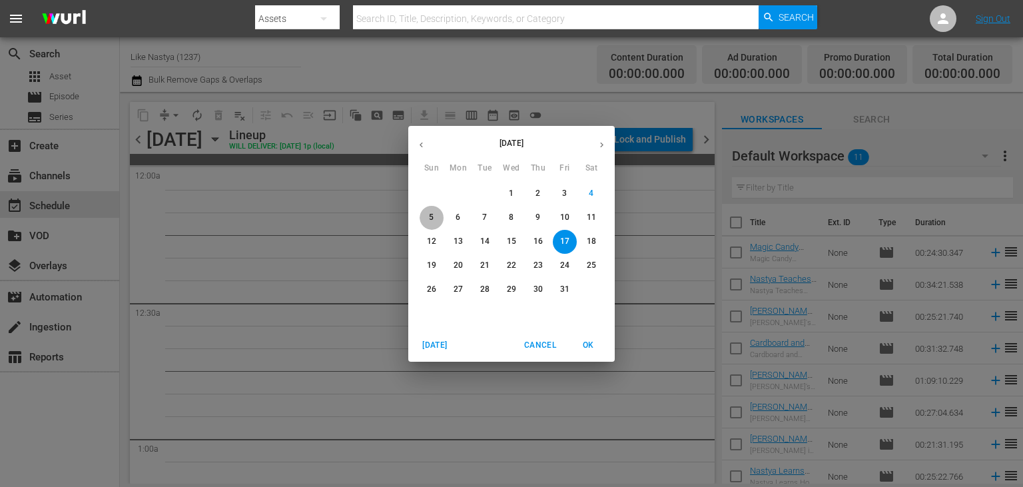
click at [427, 222] on span "5" at bounding box center [431, 217] width 24 height 11
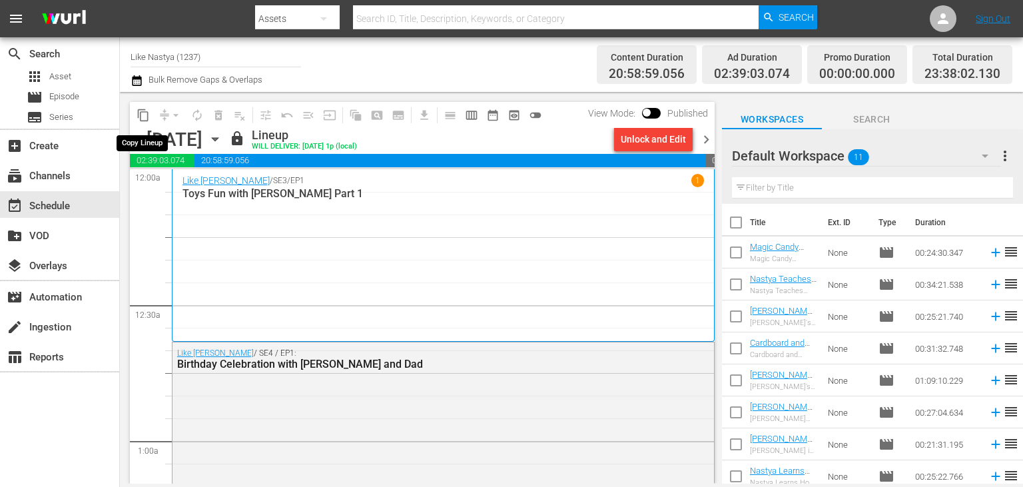
click at [139, 119] on span "content_copy" at bounding box center [143, 115] width 13 height 13
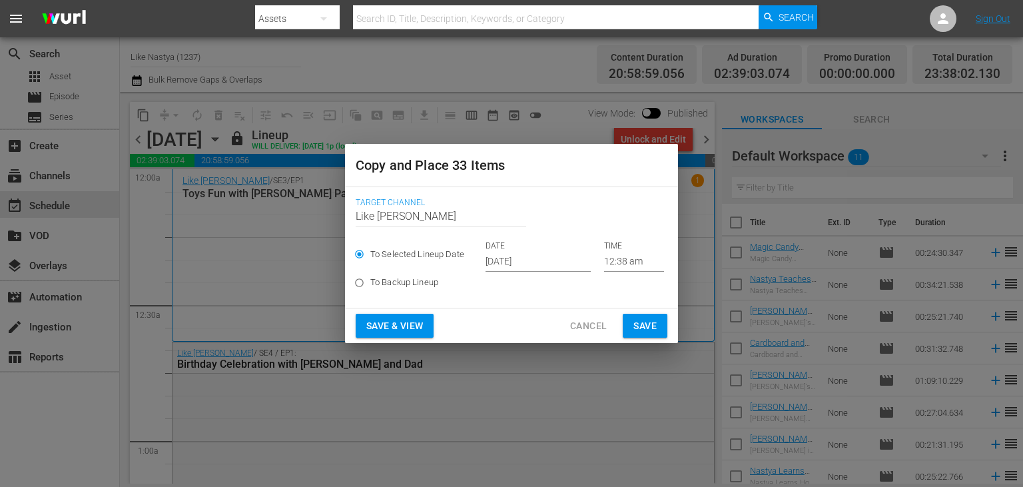
click at [558, 264] on input "[DATE]" at bounding box center [537, 262] width 105 height 20
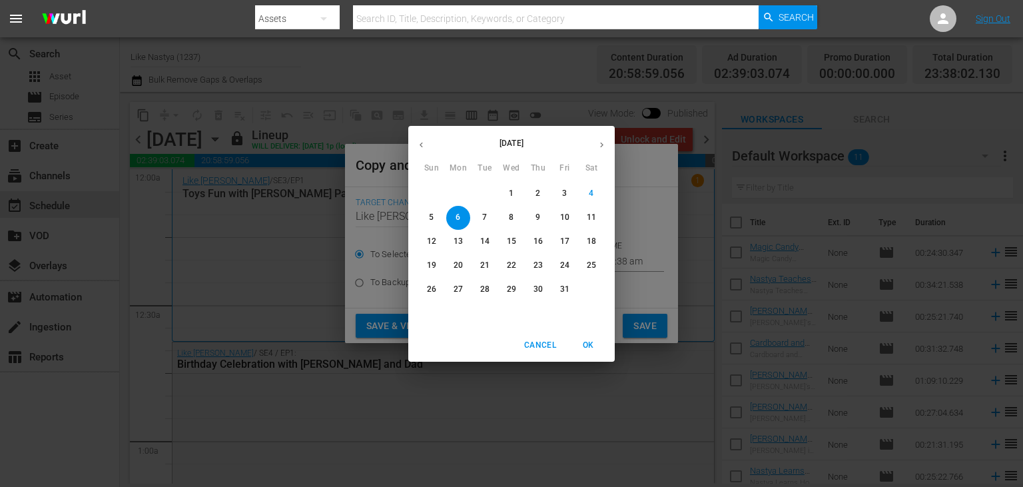
click at [561, 241] on p "17" at bounding box center [564, 241] width 9 height 11
type input "Oct 17th 2025"
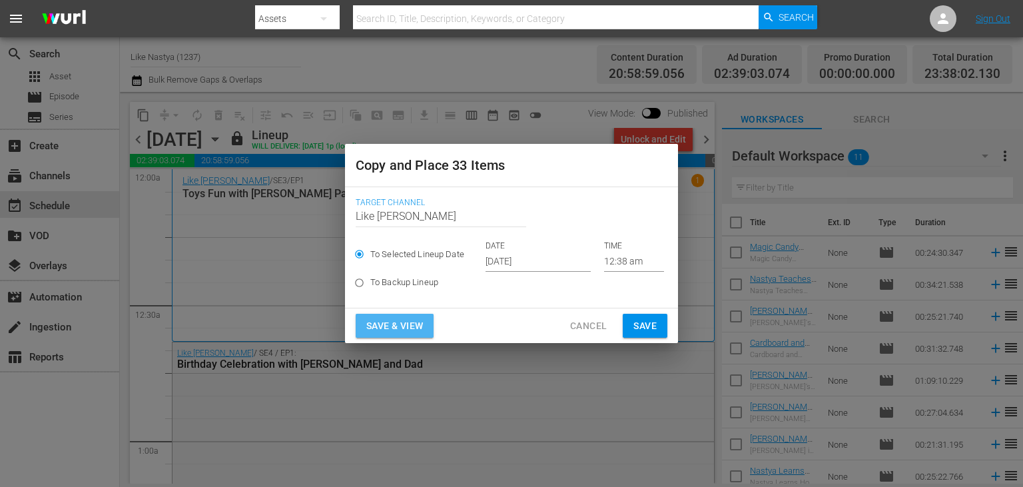
click at [390, 324] on span "Save & View" at bounding box center [394, 326] width 57 height 17
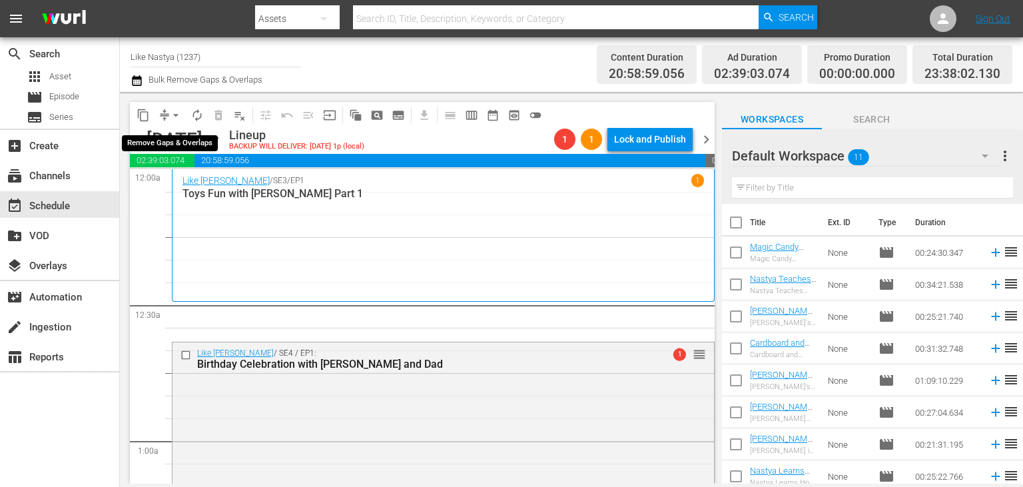
click at [174, 121] on span "arrow_drop_down" at bounding box center [175, 115] width 13 height 13
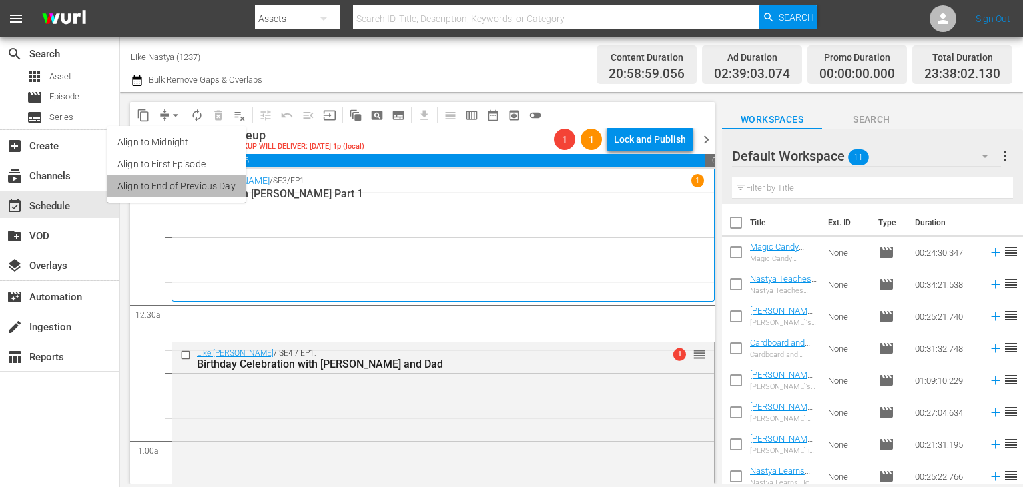
click at [208, 188] on li "Align to End of Previous Day" at bounding box center [177, 186] width 140 height 22
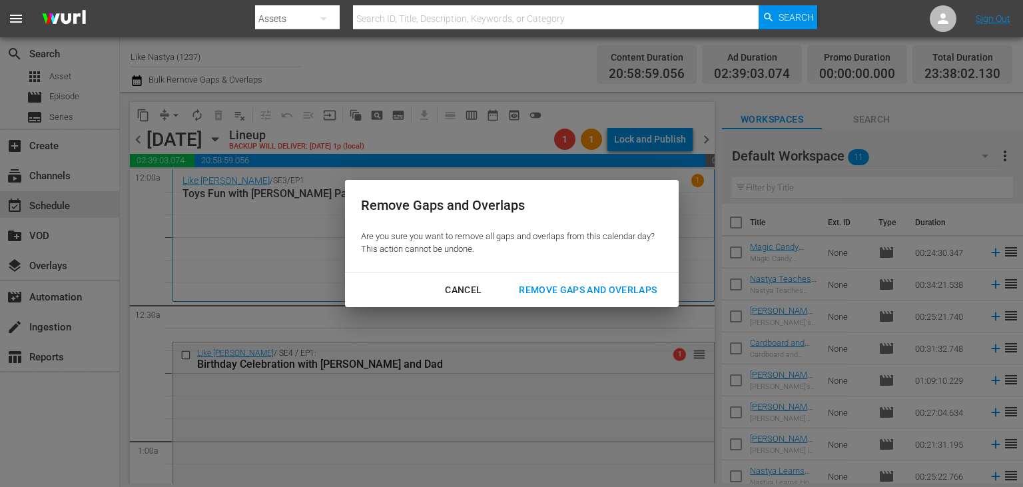
click at [603, 287] on div "Remove Gaps and Overlaps" at bounding box center [587, 290] width 159 height 17
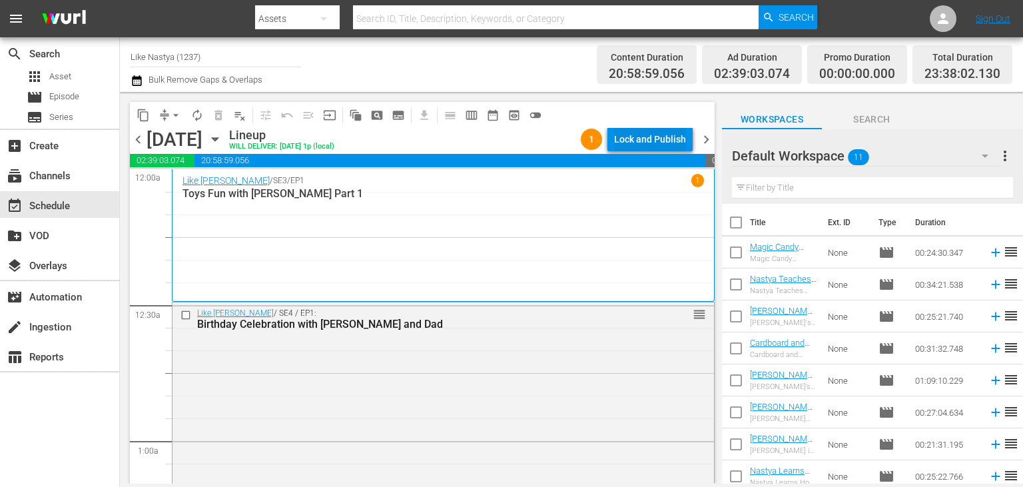
click at [666, 142] on div "Lock and Publish" at bounding box center [650, 139] width 72 height 24
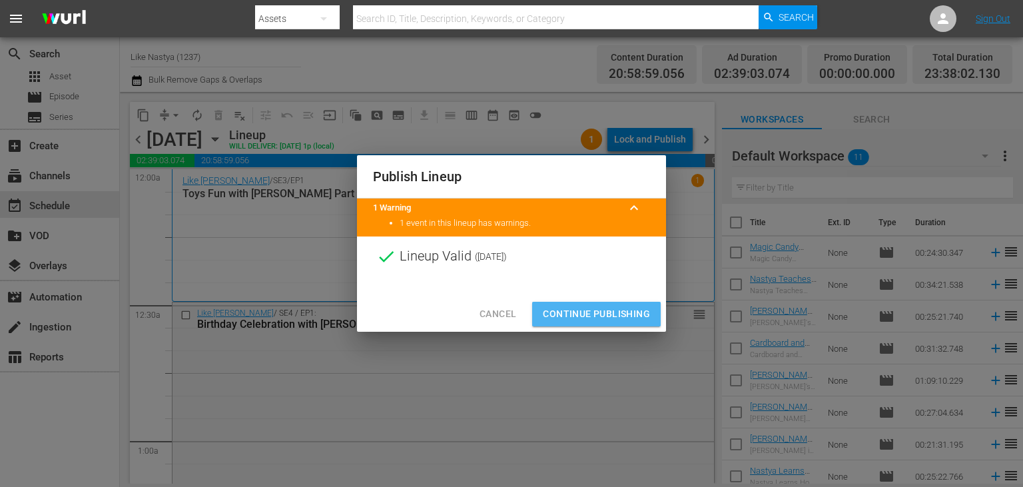
click at [609, 318] on span "Continue Publishing" at bounding box center [596, 314] width 107 height 17
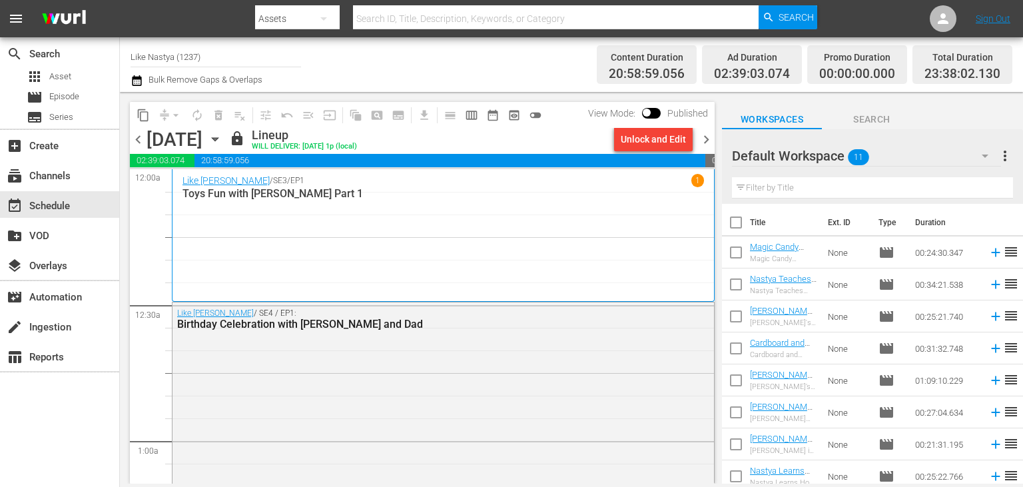
click at [222, 144] on icon "button" at bounding box center [215, 139] width 15 height 15
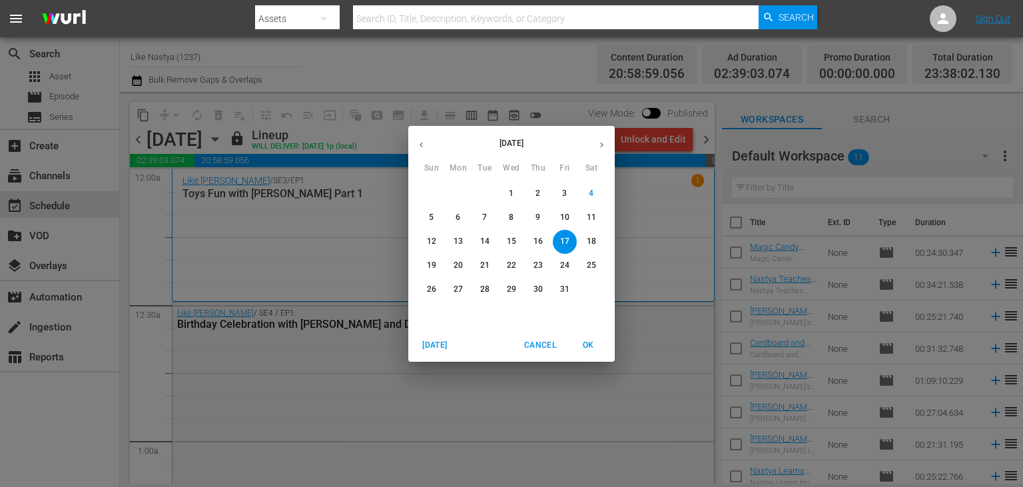
click at [649, 228] on div "[DATE] Sun Mon Tue Wed Thu Fri Sat 28 29 30 1 2 3 4 5 6 7 8 9 10 11 12 13 14 15…" at bounding box center [511, 243] width 1023 height 487
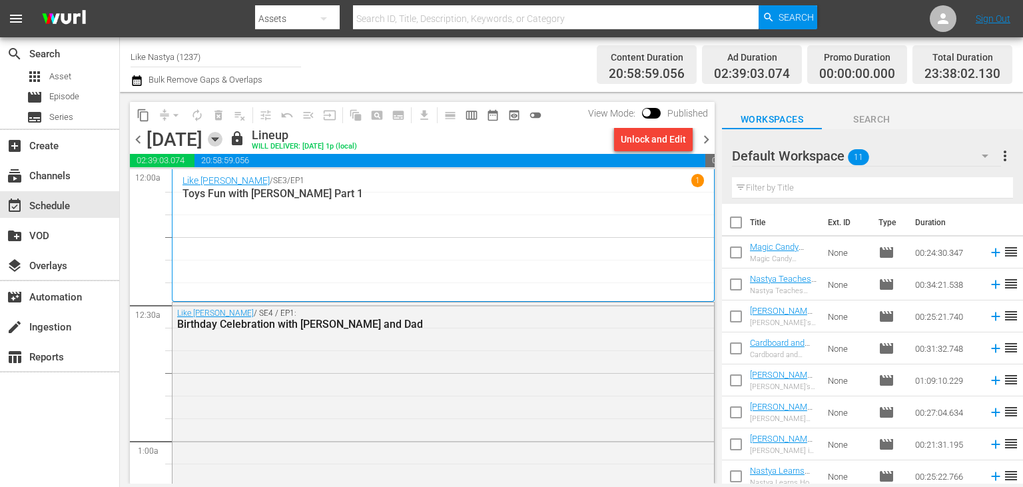
click at [222, 133] on icon "button" at bounding box center [215, 139] width 15 height 15
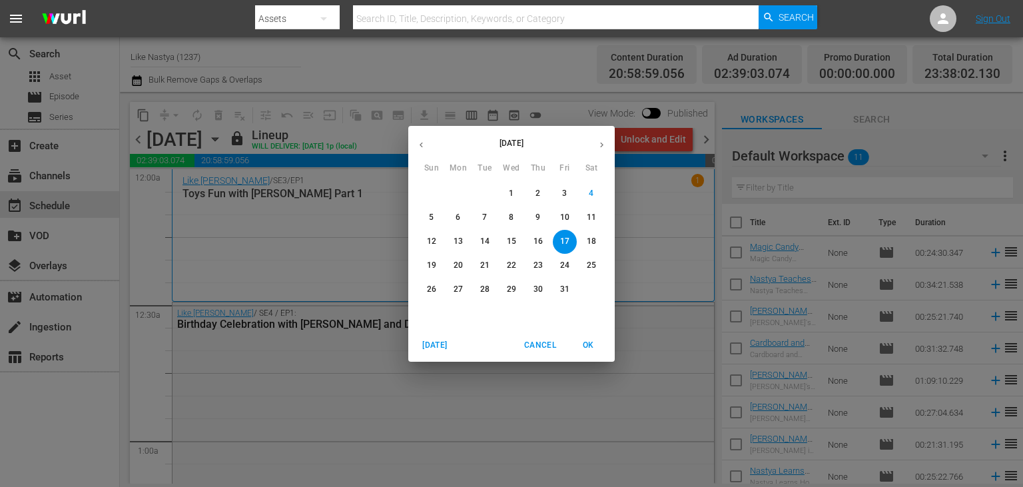
click at [453, 218] on span "6" at bounding box center [458, 217] width 24 height 11
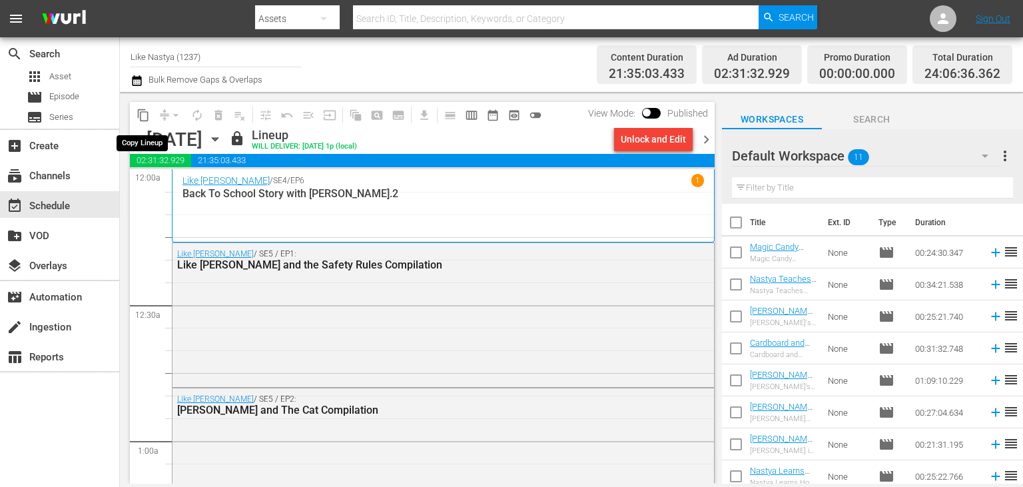
click at [142, 113] on span "content_copy" at bounding box center [143, 115] width 13 height 13
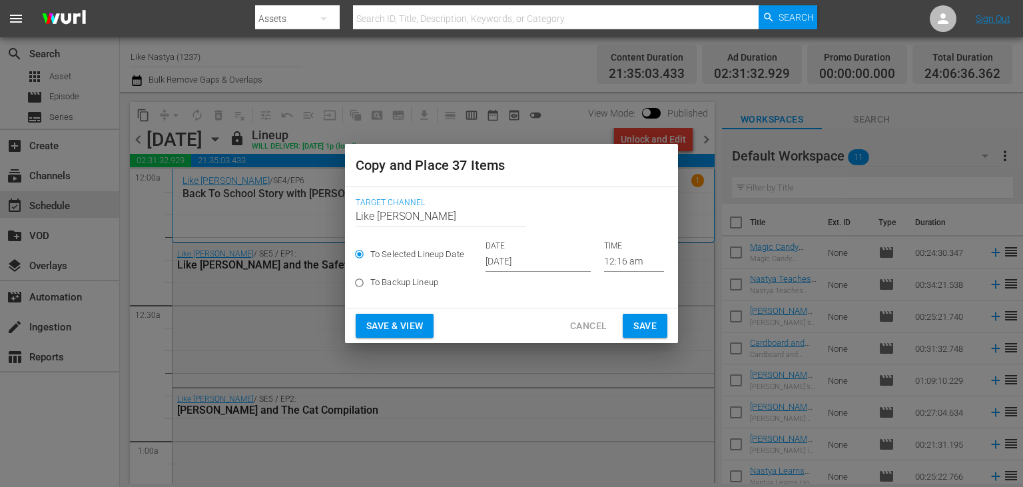
click at [533, 259] on input "[DATE]" at bounding box center [537, 262] width 105 height 20
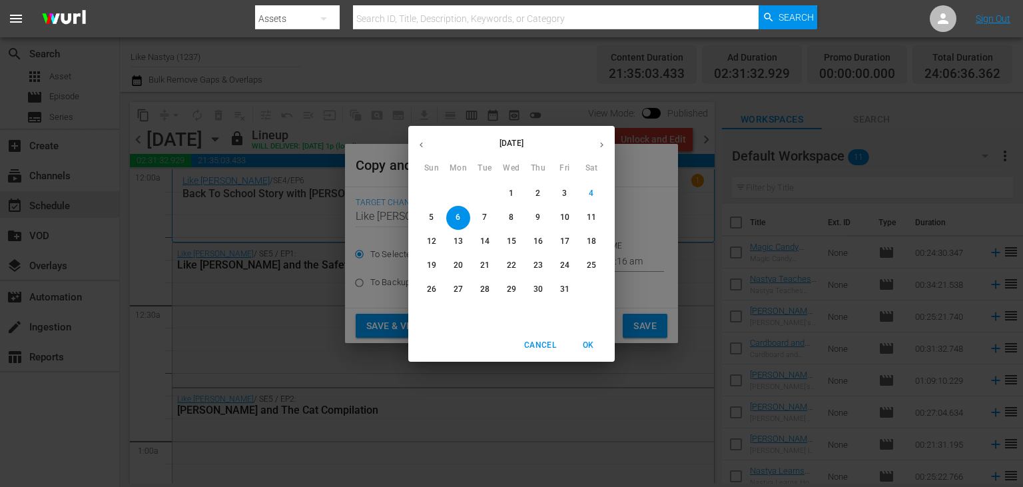
click at [591, 244] on p "18" at bounding box center [591, 241] width 9 height 11
type input "Oct 18th 2025"
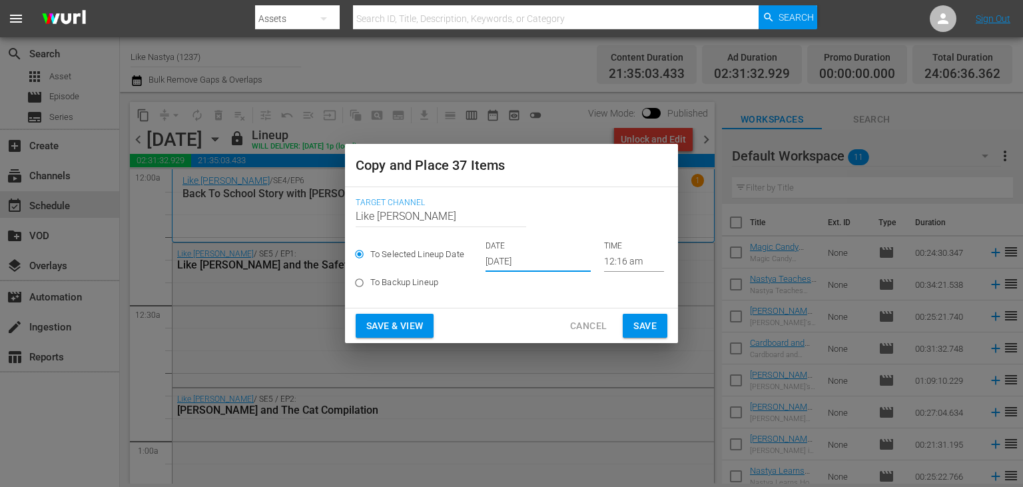
click at [409, 323] on span "Save & View" at bounding box center [394, 326] width 57 height 17
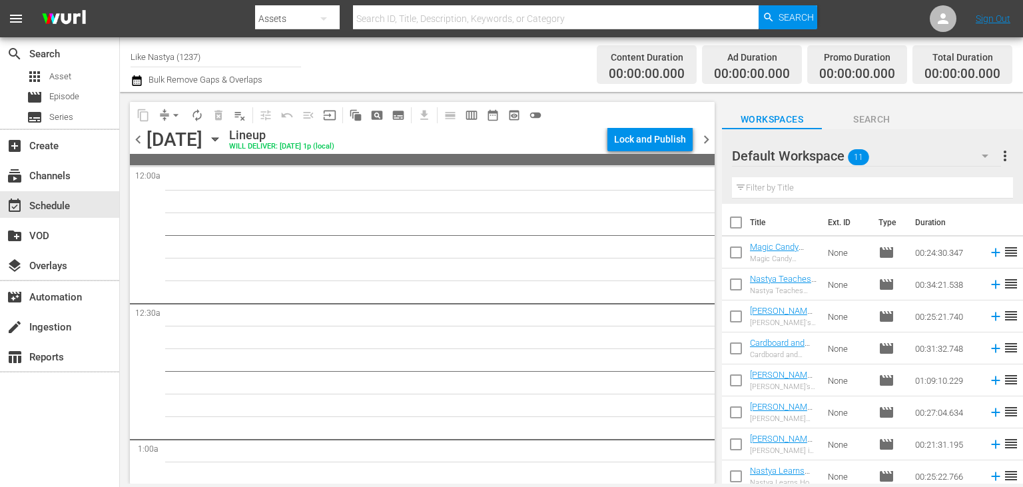
click at [222, 144] on icon "button" at bounding box center [215, 139] width 15 height 15
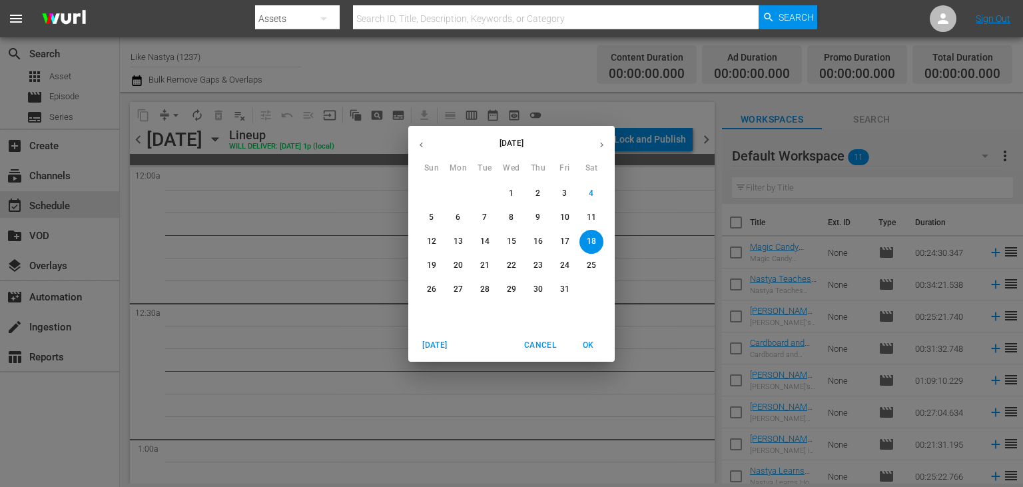
click at [465, 221] on span "6" at bounding box center [458, 217] width 24 height 11
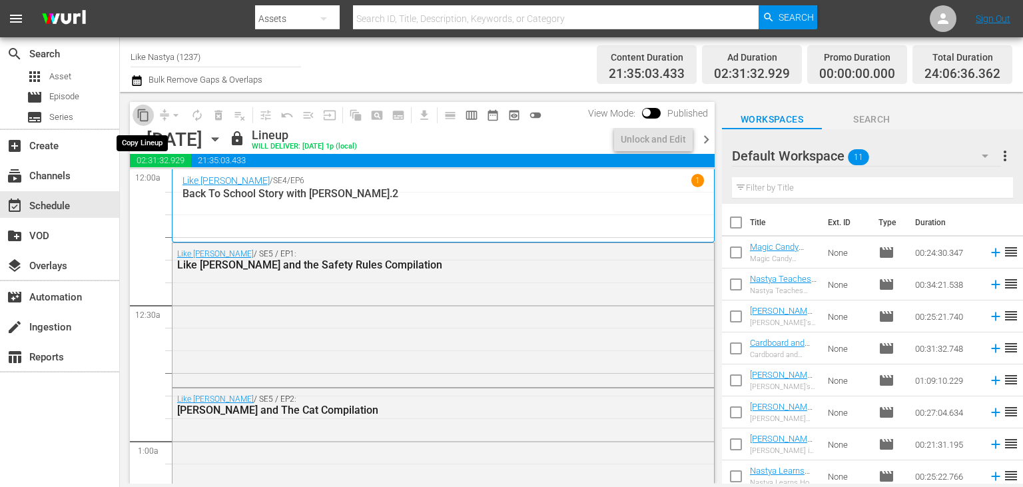
click at [148, 112] on span "content_copy" at bounding box center [143, 115] width 13 height 13
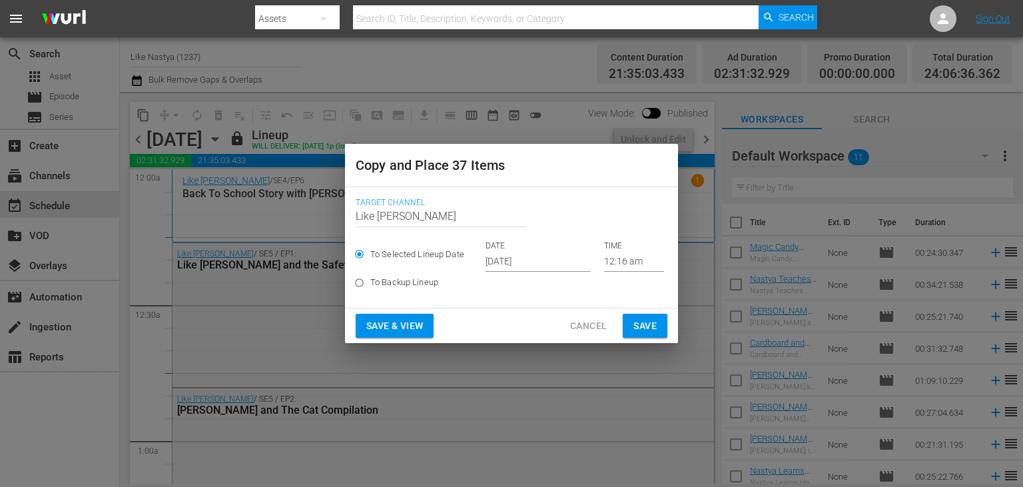
click at [581, 256] on input "[DATE]" at bounding box center [537, 262] width 105 height 20
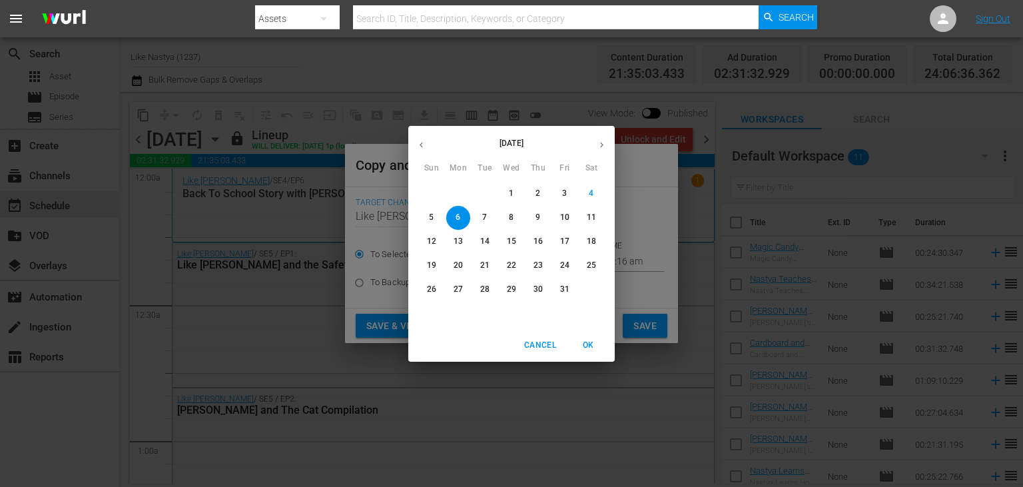
click at [602, 244] on span "18" at bounding box center [591, 241] width 24 height 11
type input "Oct 18th 2025"
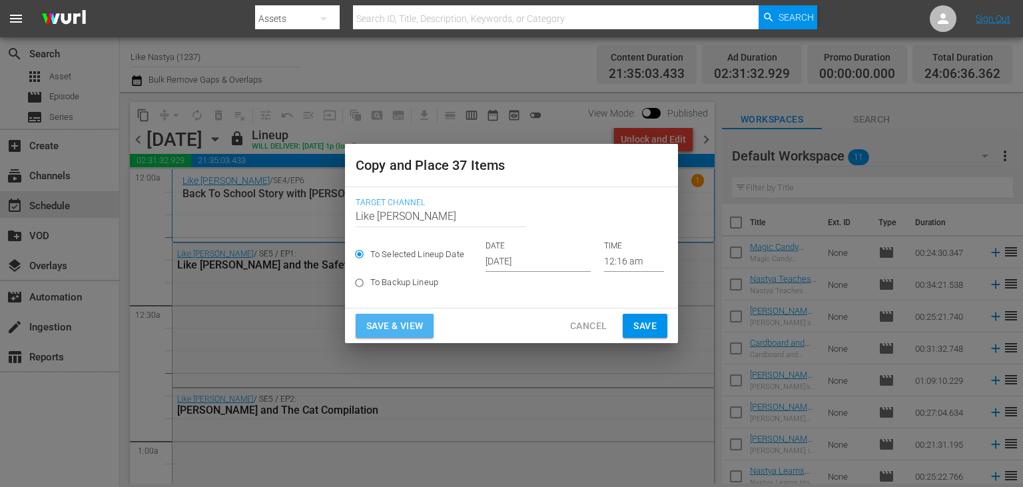
click at [413, 316] on button "Save & View" at bounding box center [395, 326] width 78 height 25
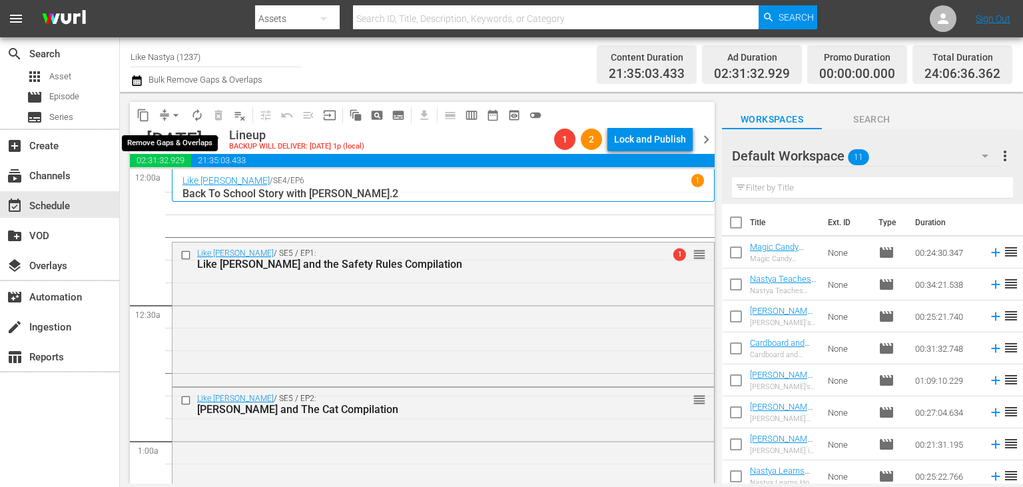
click at [174, 117] on span "arrow_drop_down" at bounding box center [175, 115] width 13 height 13
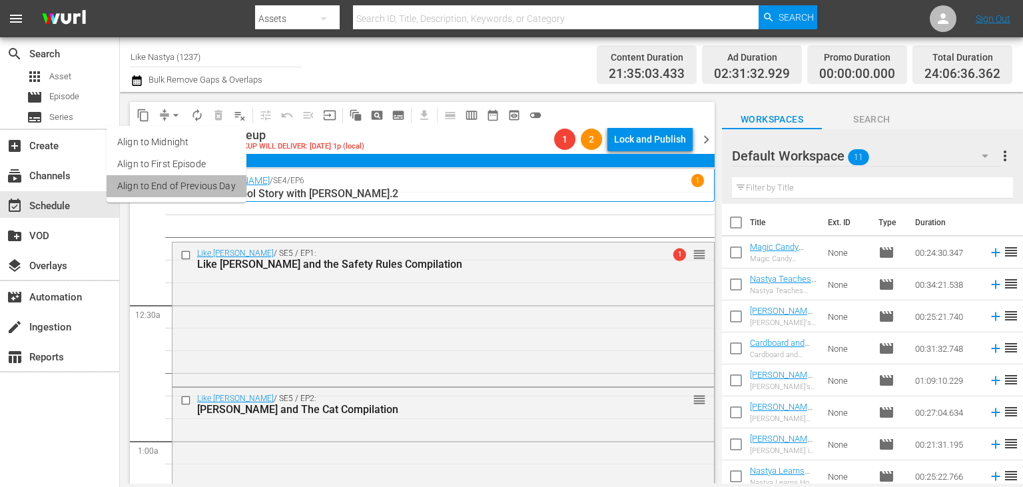
click at [204, 188] on li "Align to End of Previous Day" at bounding box center [177, 186] width 140 height 22
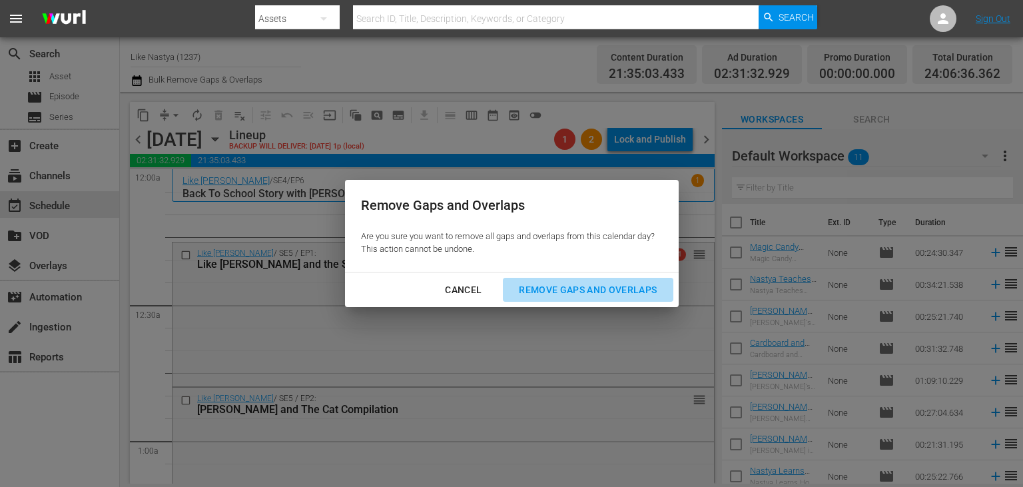
click at [633, 290] on div "Remove Gaps and Overlaps" at bounding box center [587, 290] width 159 height 17
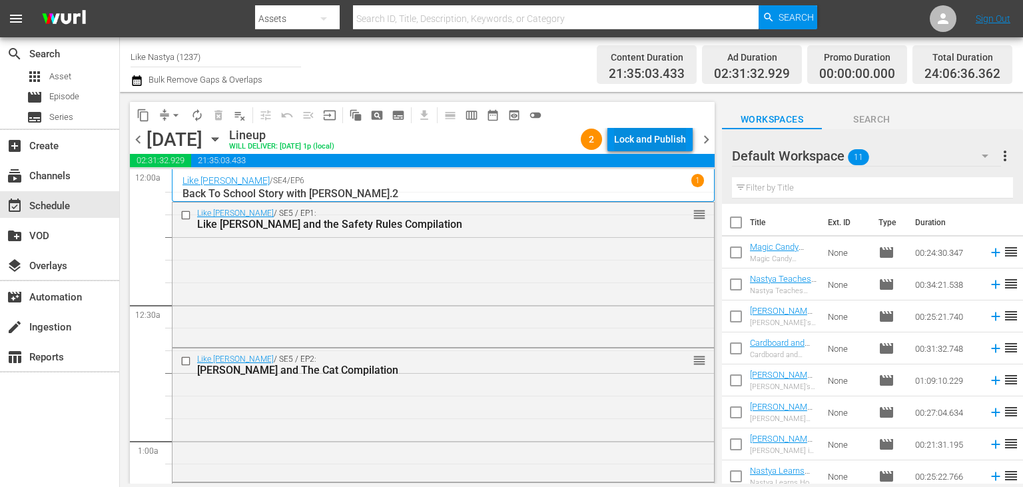
click at [635, 142] on div "Lock and Publish" at bounding box center [650, 139] width 72 height 24
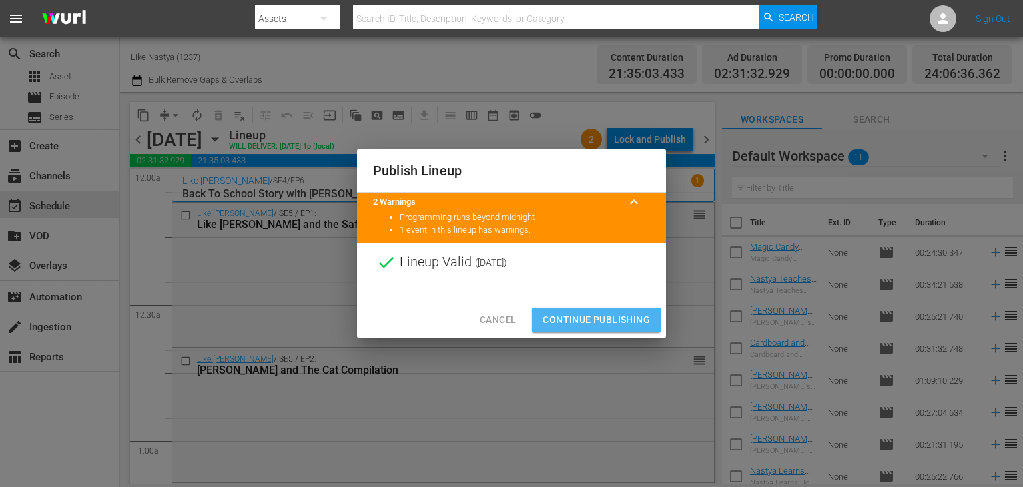
click at [611, 325] on span "Continue Publishing" at bounding box center [596, 320] width 107 height 17
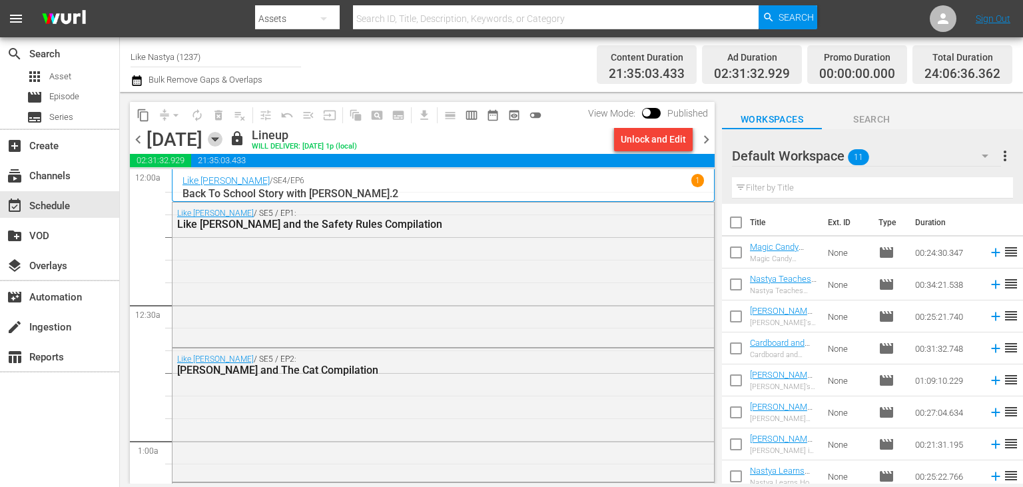
click at [222, 144] on icon "button" at bounding box center [215, 139] width 15 height 15
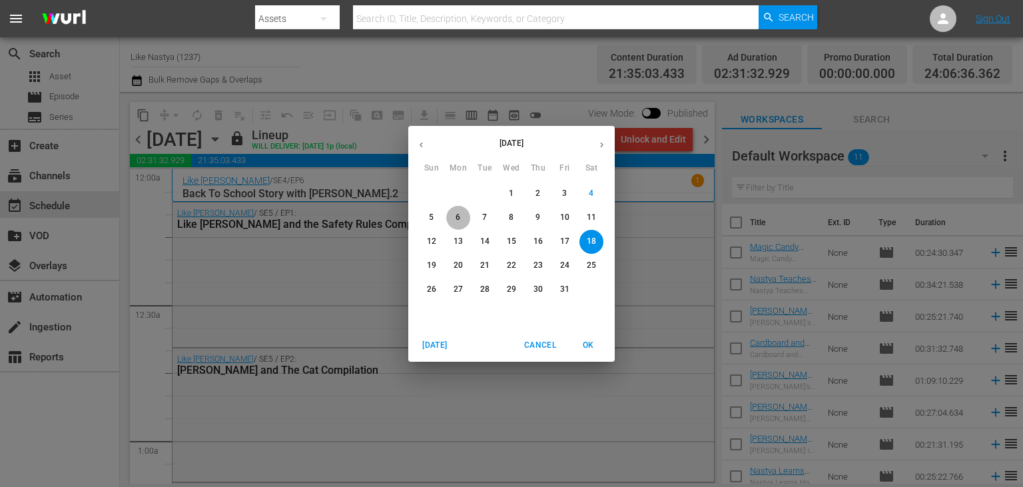
click at [460, 218] on p "6" at bounding box center [457, 217] width 5 height 11
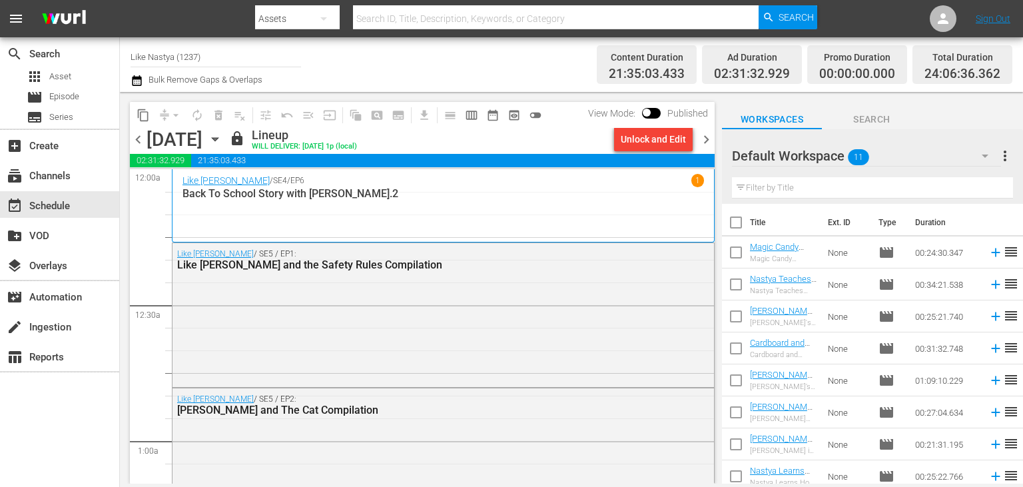
click at [218, 140] on icon "button" at bounding box center [215, 139] width 6 height 3
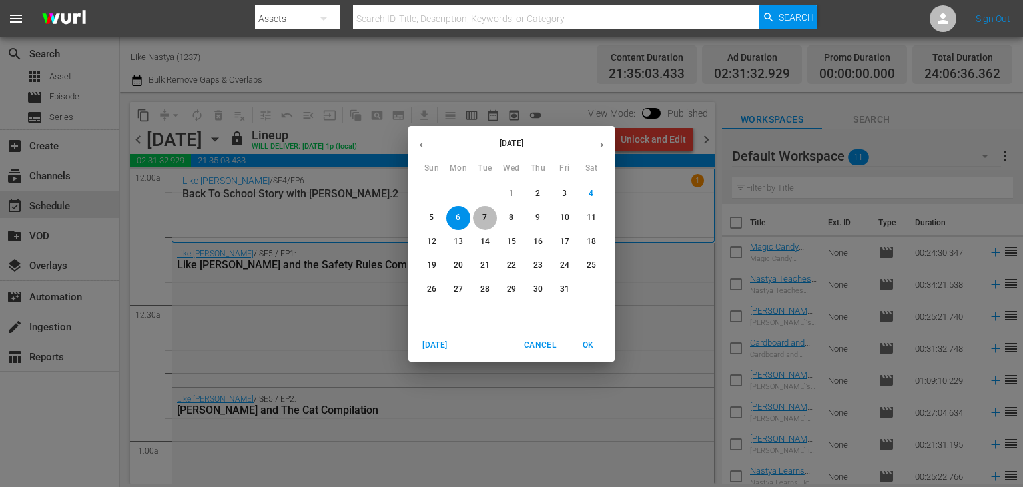
click at [481, 222] on span "7" at bounding box center [485, 217] width 24 height 11
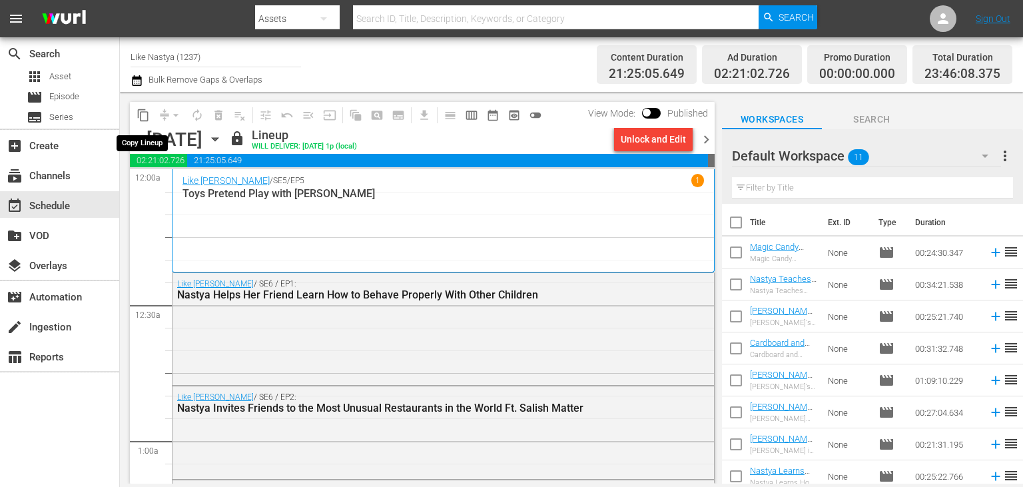
click at [139, 117] on span "content_copy" at bounding box center [143, 115] width 13 height 13
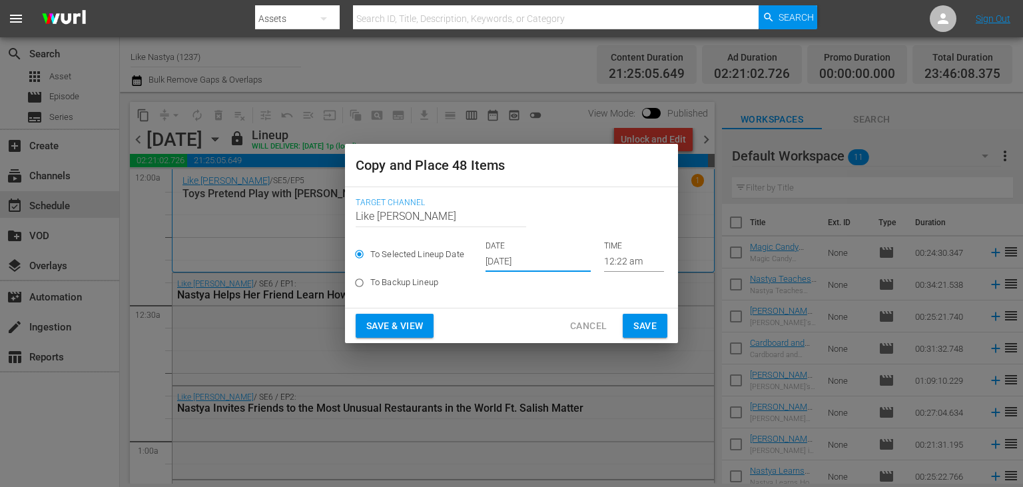
click at [550, 269] on input "[DATE]" at bounding box center [537, 262] width 105 height 20
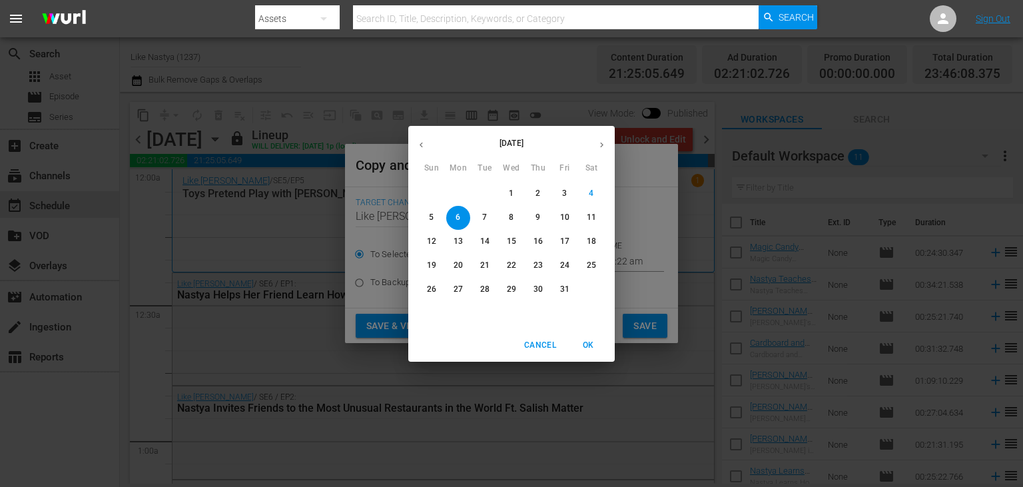
click at [429, 264] on p "19" at bounding box center [431, 265] width 9 height 11
type input "Oct 19th 2025"
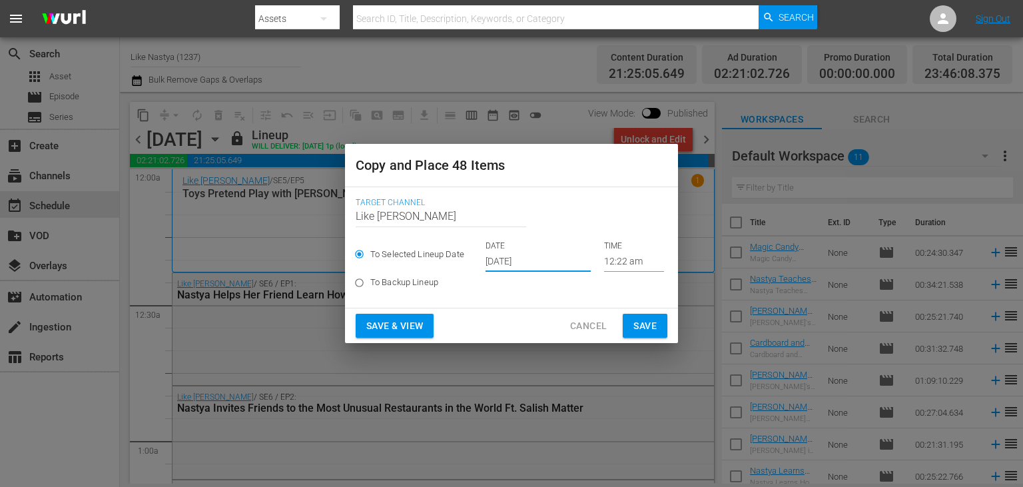
click at [414, 326] on span "Save & View" at bounding box center [394, 326] width 57 height 17
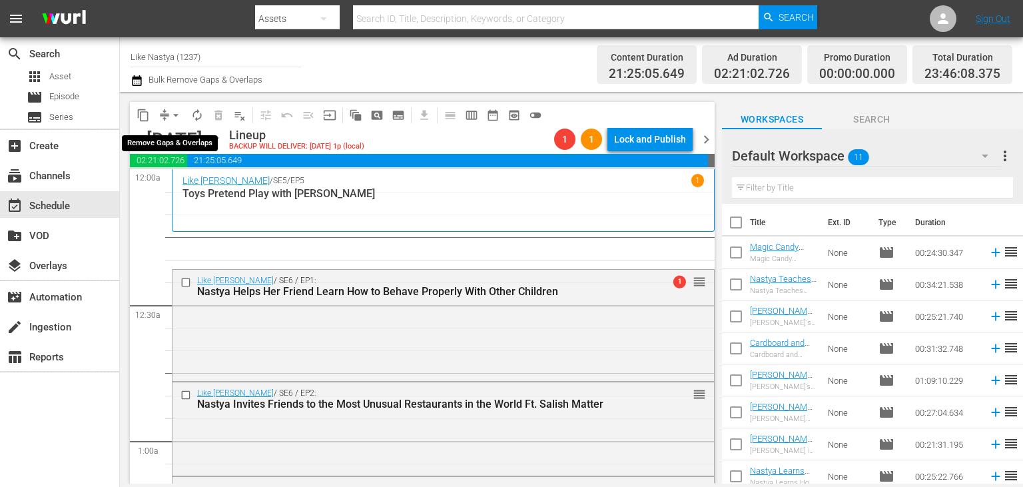
click at [170, 110] on span "arrow_drop_down" at bounding box center [175, 115] width 13 height 13
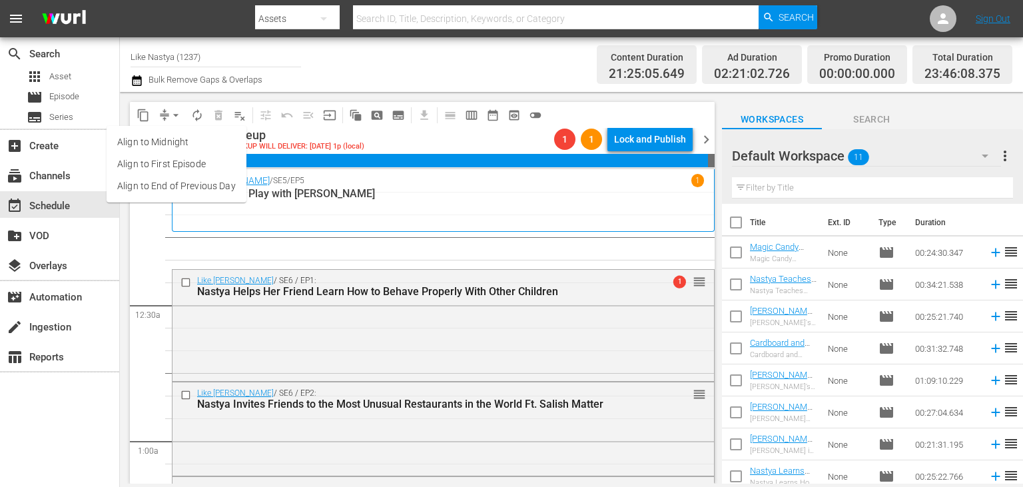
click at [209, 188] on li "Align to End of Previous Day" at bounding box center [177, 186] width 140 height 22
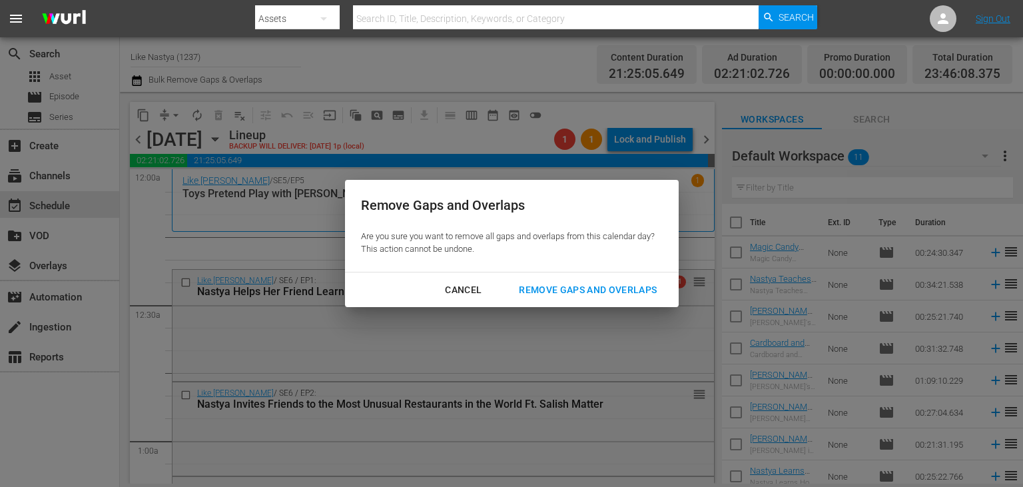
click at [605, 296] on div "Remove Gaps and Overlaps" at bounding box center [587, 290] width 159 height 17
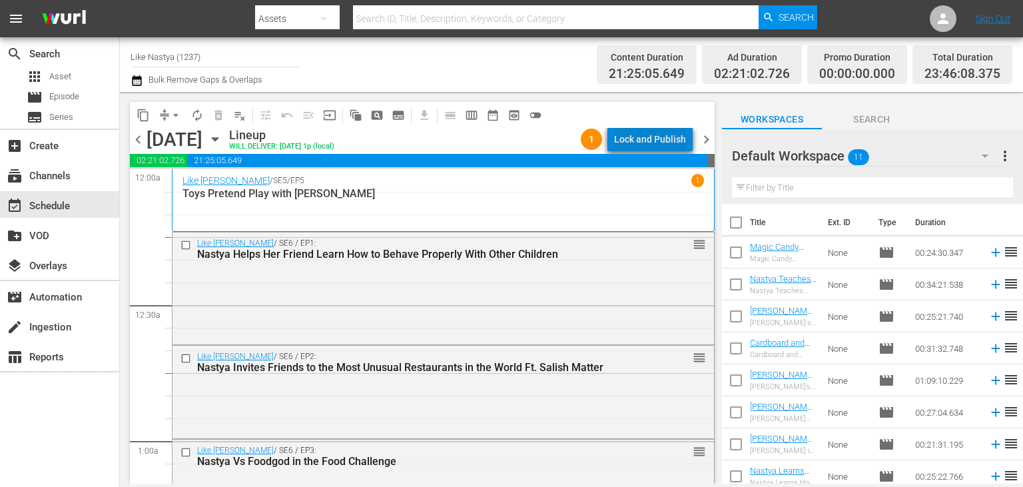
click at [673, 147] on div "Lock and Publish" at bounding box center [650, 139] width 72 height 24
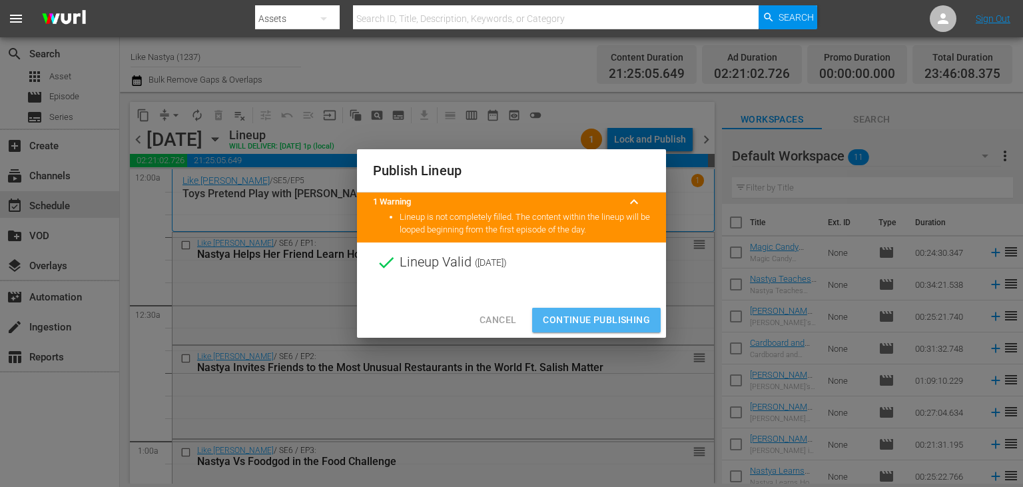
click at [607, 314] on span "Continue Publishing" at bounding box center [596, 320] width 107 height 17
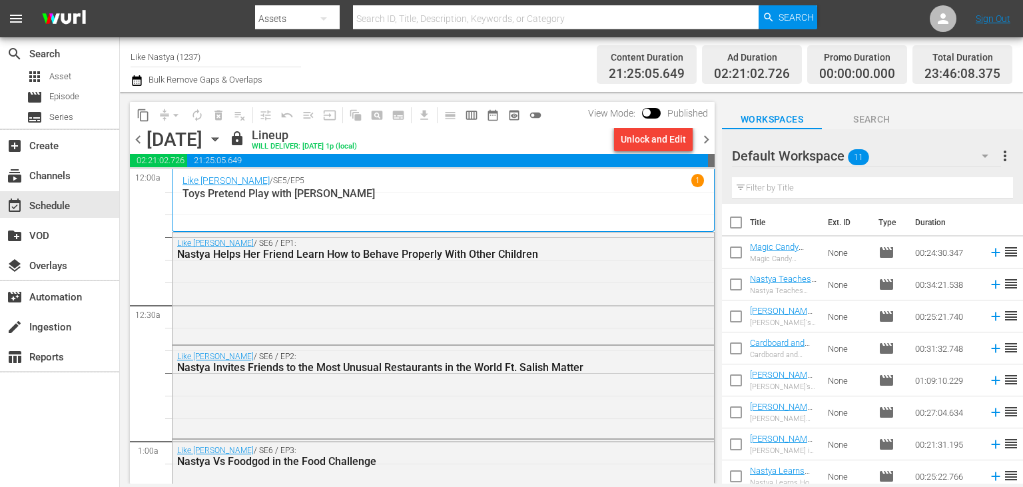
click at [222, 139] on icon "button" at bounding box center [215, 139] width 15 height 15
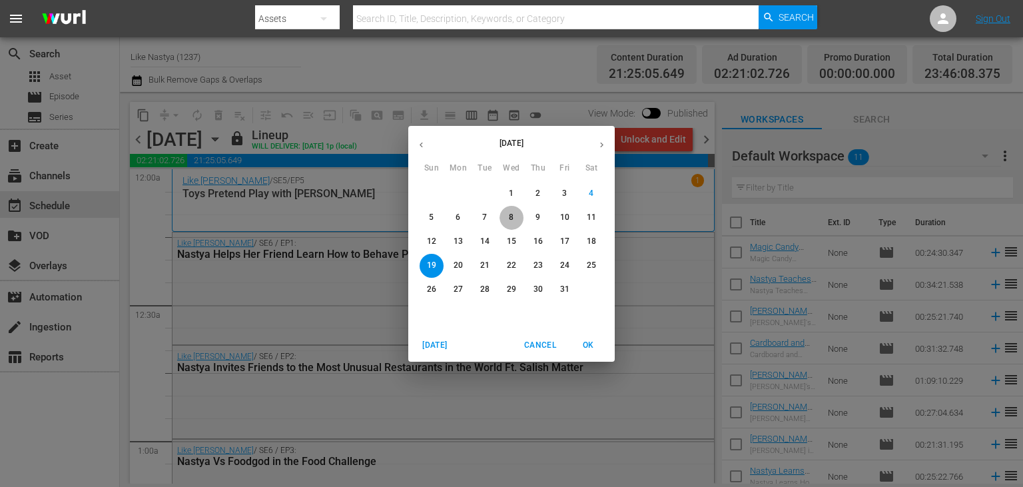
click at [513, 214] on p "8" at bounding box center [511, 217] width 5 height 11
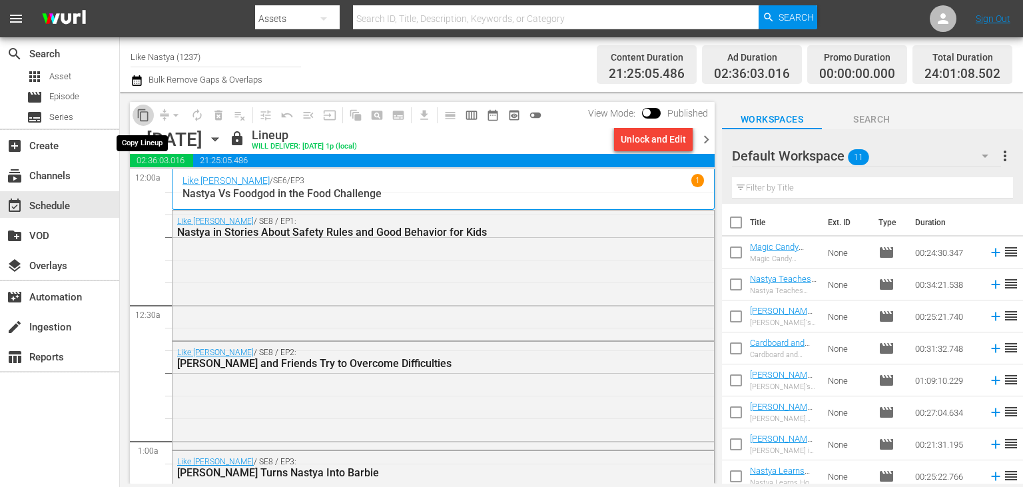
click at [143, 113] on span "content_copy" at bounding box center [143, 115] width 13 height 13
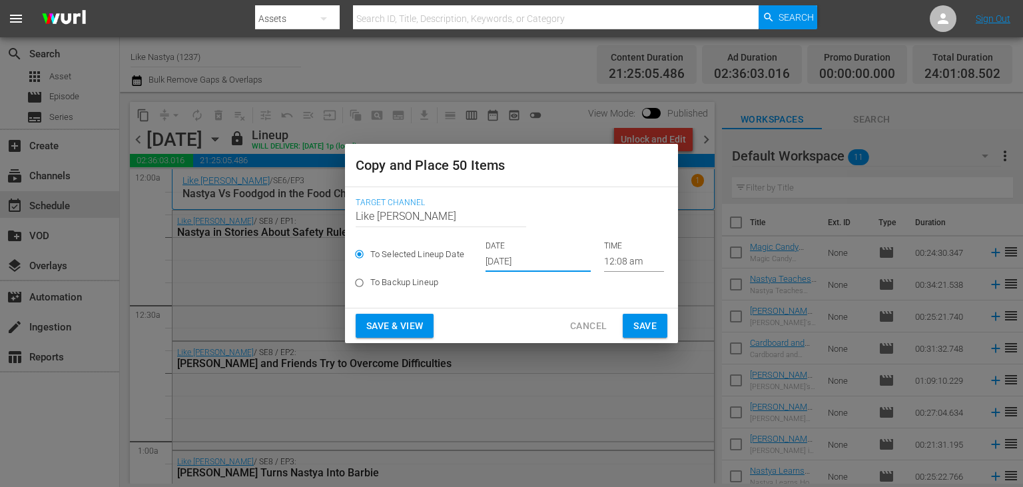
click at [532, 268] on input "[DATE]" at bounding box center [537, 262] width 105 height 20
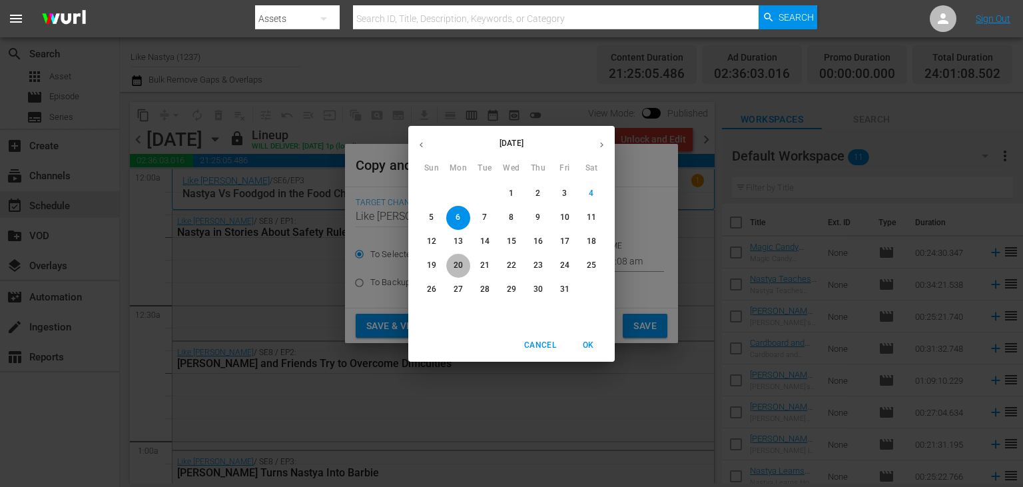
click at [450, 265] on span "20" at bounding box center [458, 265] width 24 height 11
type input "Oct 20th 2025"
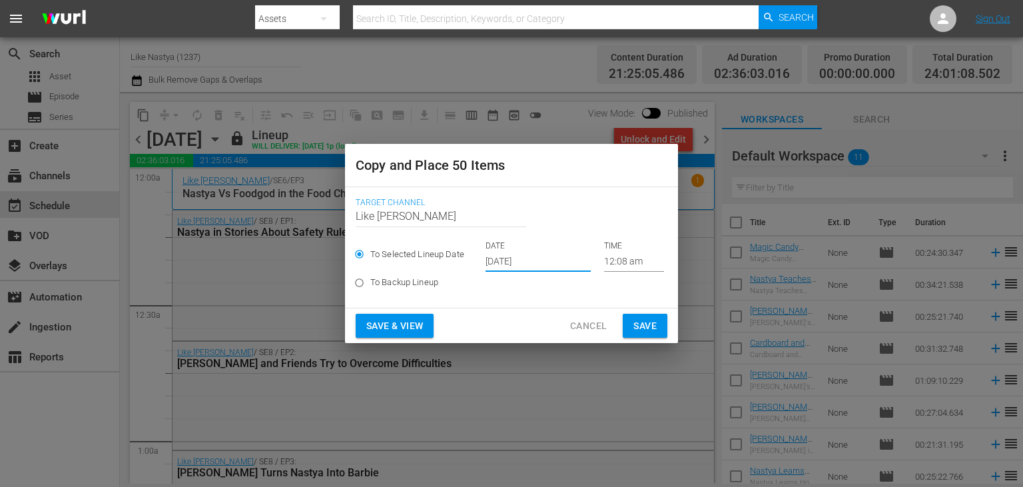
click at [406, 327] on span "Save & View" at bounding box center [394, 326] width 57 height 17
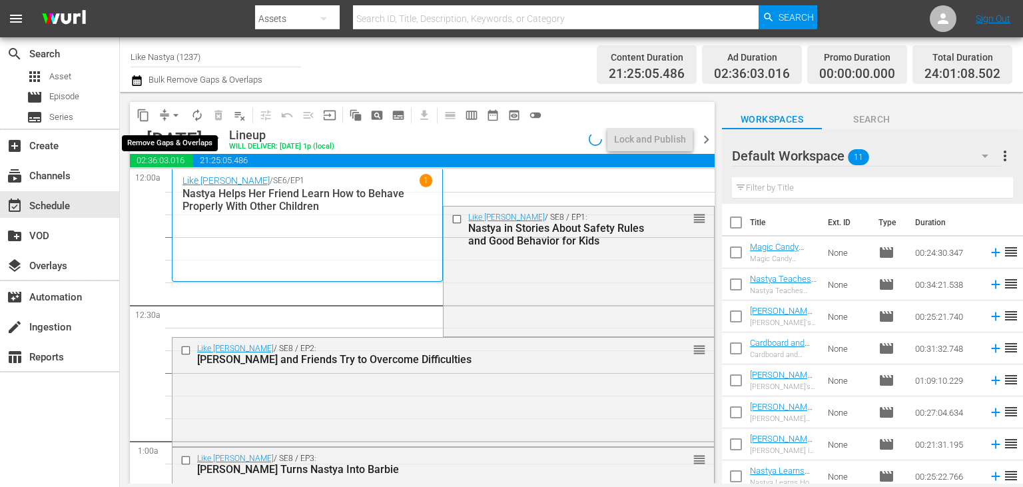
click at [176, 115] on span "arrow_drop_down" at bounding box center [175, 115] width 13 height 13
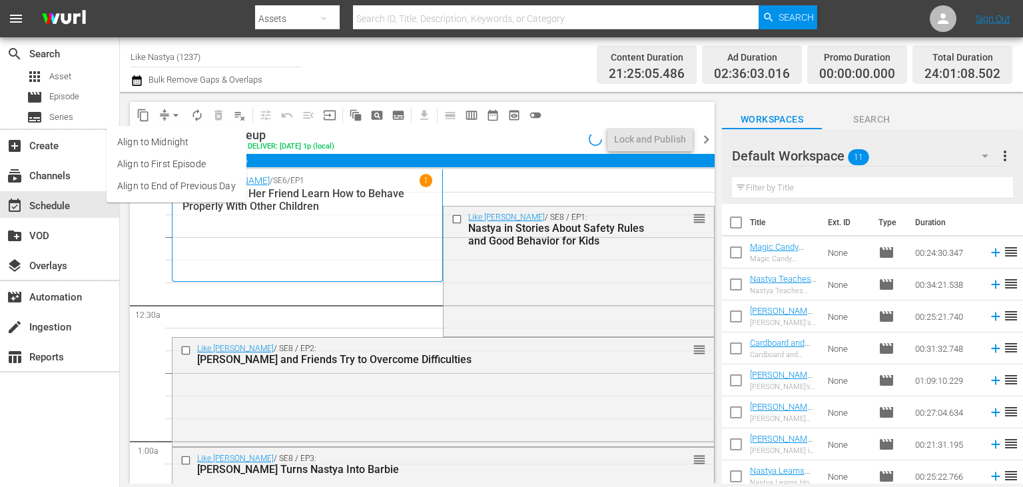
click at [222, 184] on li "Align to End of Previous Day" at bounding box center [177, 186] width 140 height 22
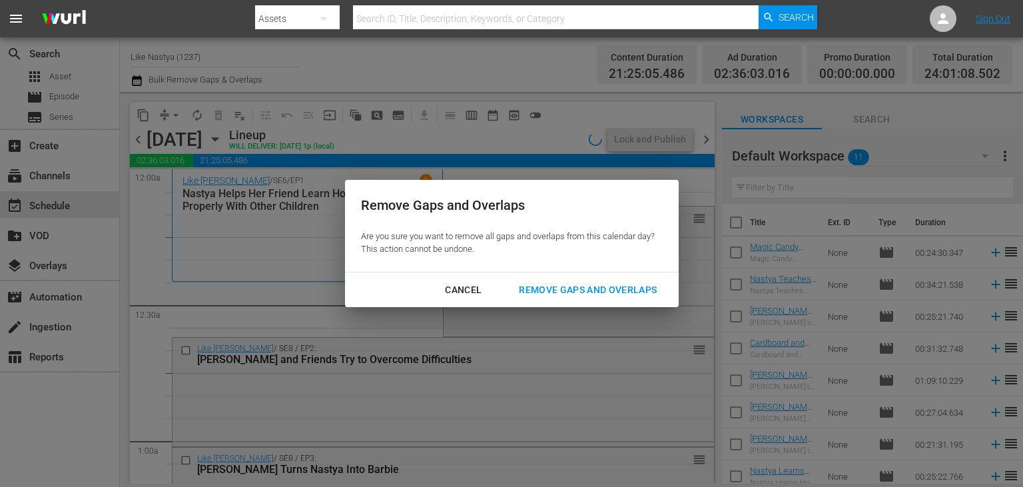
click at [600, 288] on div "Remove Gaps and Overlaps" at bounding box center [587, 290] width 159 height 17
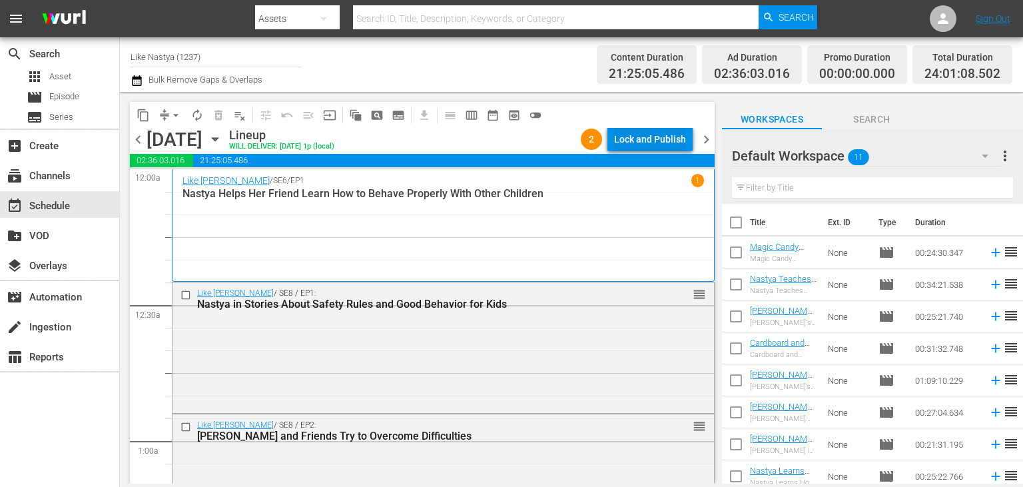
click at [654, 135] on div "Lock and Publish" at bounding box center [650, 139] width 72 height 24
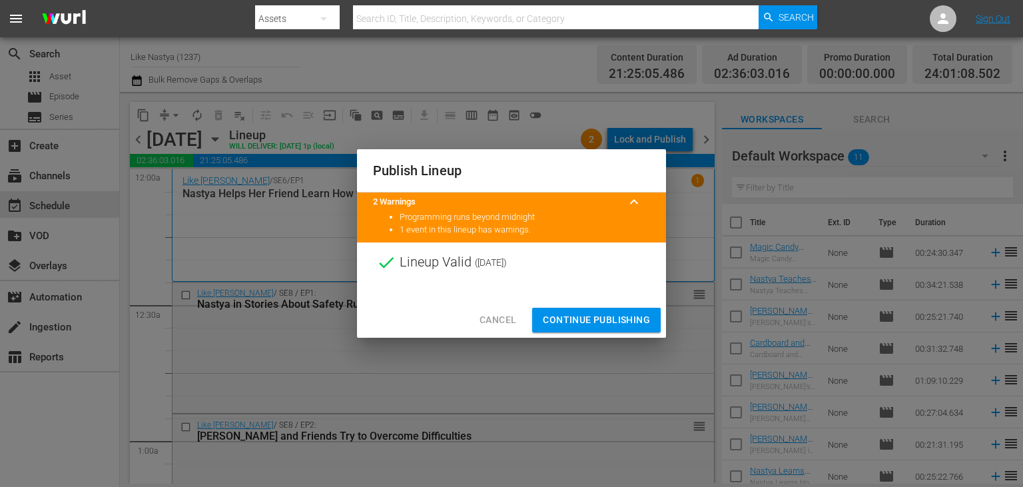
click at [606, 316] on span "Continue Publishing" at bounding box center [596, 320] width 107 height 17
